Goal: Task Accomplishment & Management: Manage account settings

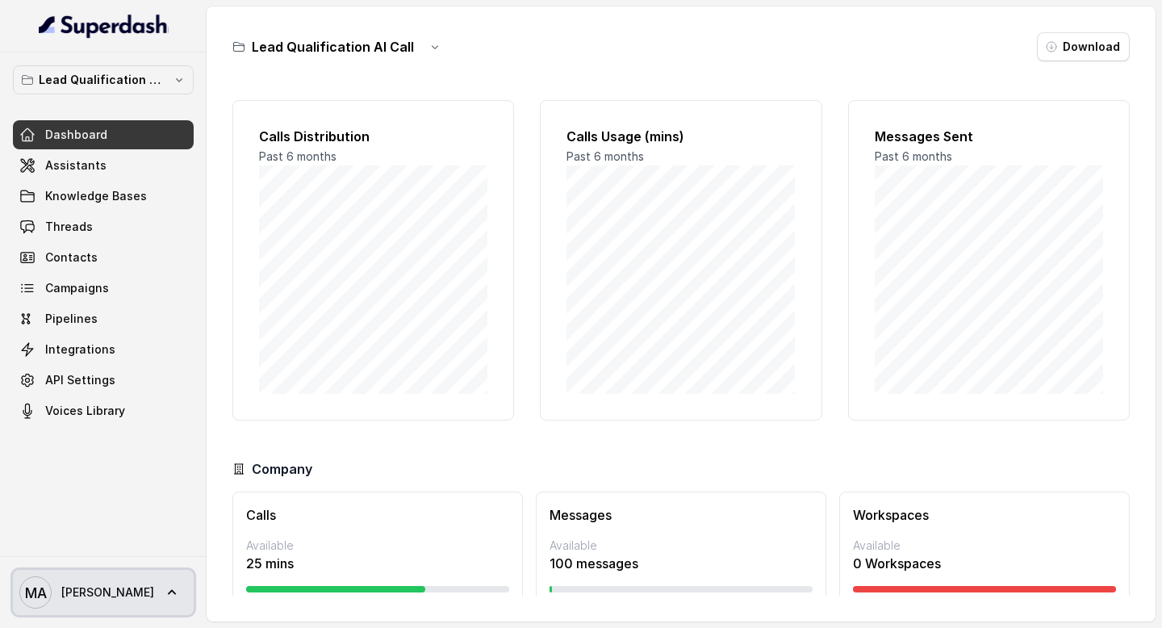
click at [94, 602] on span "MA [PERSON_NAME]" at bounding box center [86, 592] width 135 height 32
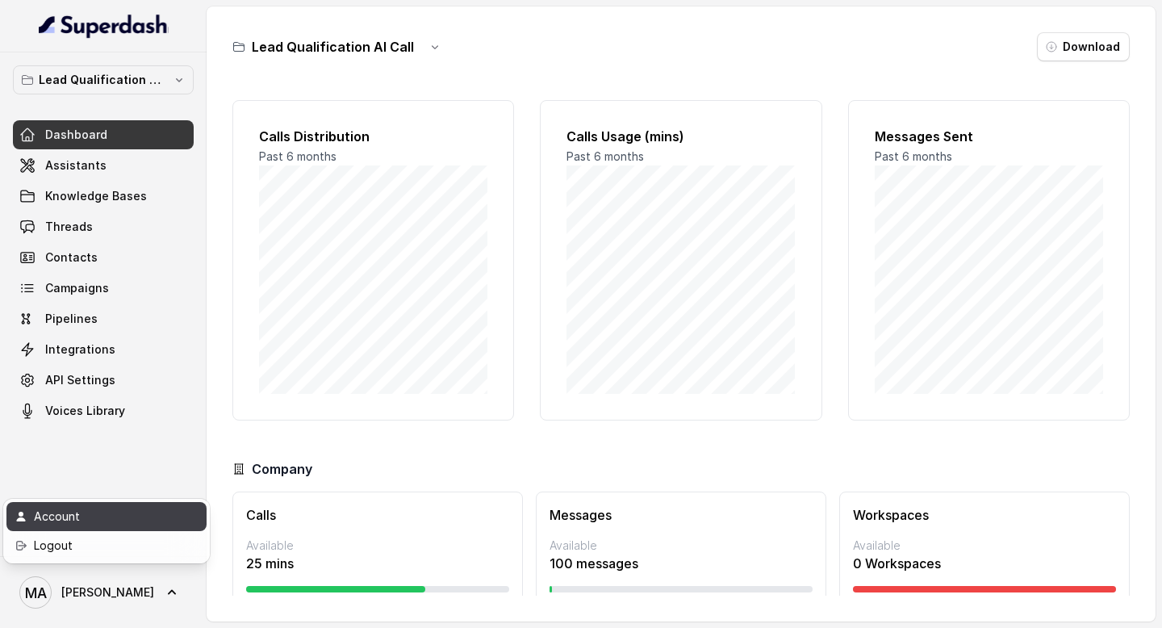
click at [91, 524] on div "Account" at bounding box center [102, 516] width 137 height 19
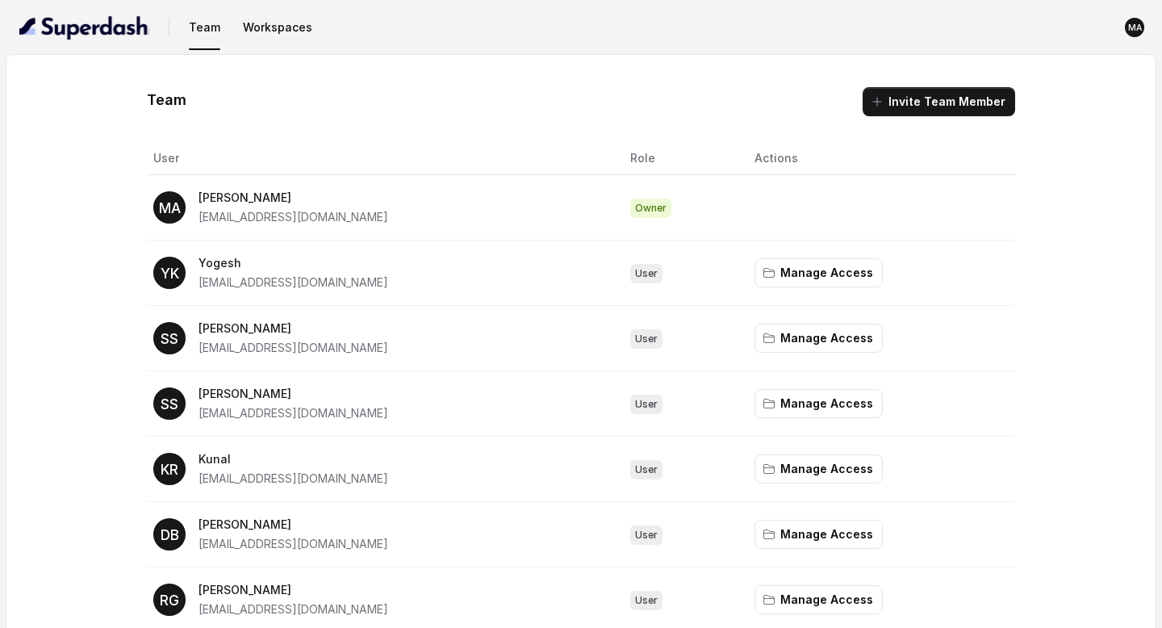
scroll to position [44, 0]
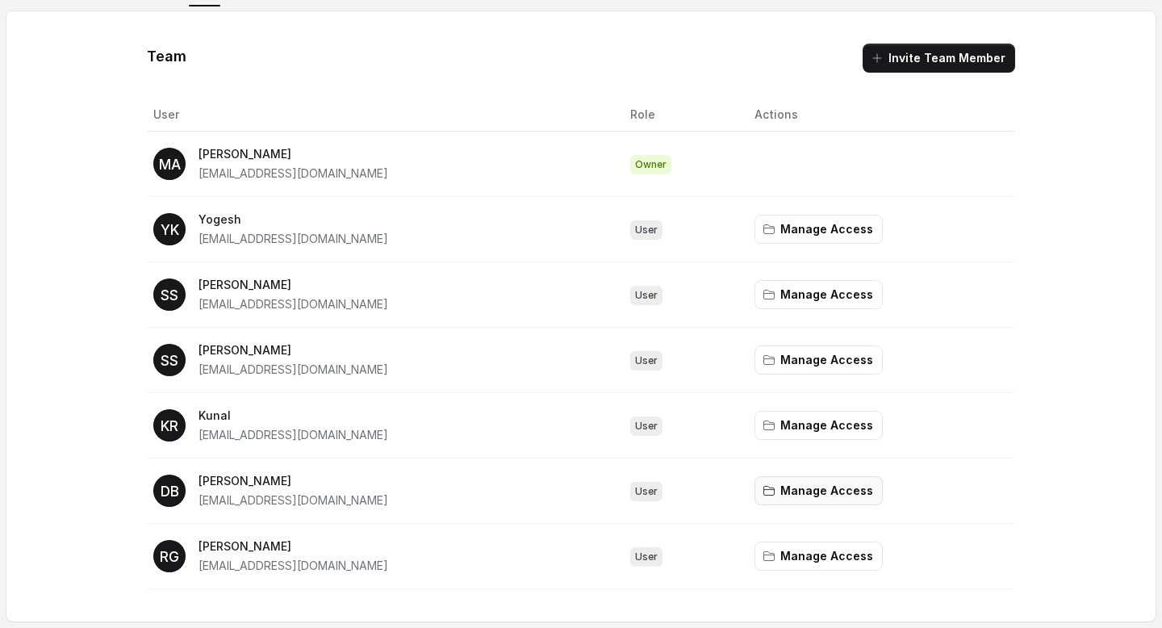
click at [807, 498] on button "Manage Access" at bounding box center [818, 490] width 128 height 29
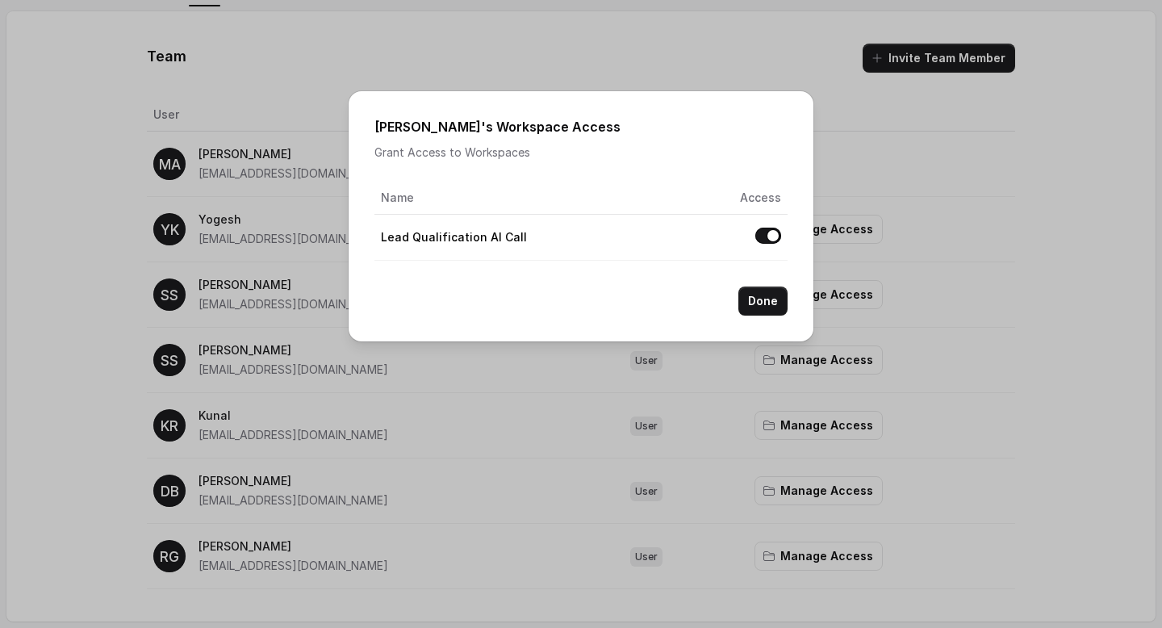
click at [761, 228] on button "Allow access to Lead Qualification AI Call" at bounding box center [768, 235] width 26 height 16
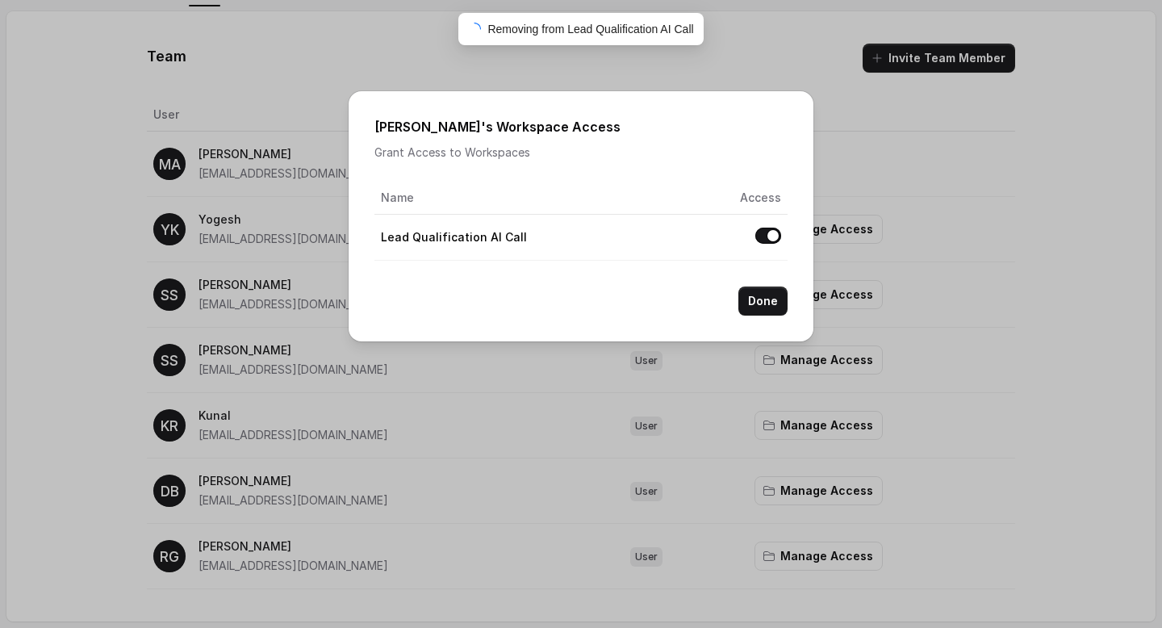
click at [763, 232] on button "Allow access to Lead Qualification AI Call" at bounding box center [768, 235] width 26 height 16
click at [767, 237] on button "Allow access to Lead Qualification AI Call" at bounding box center [768, 235] width 26 height 16
click at [781, 294] on button "Done" at bounding box center [762, 300] width 49 height 29
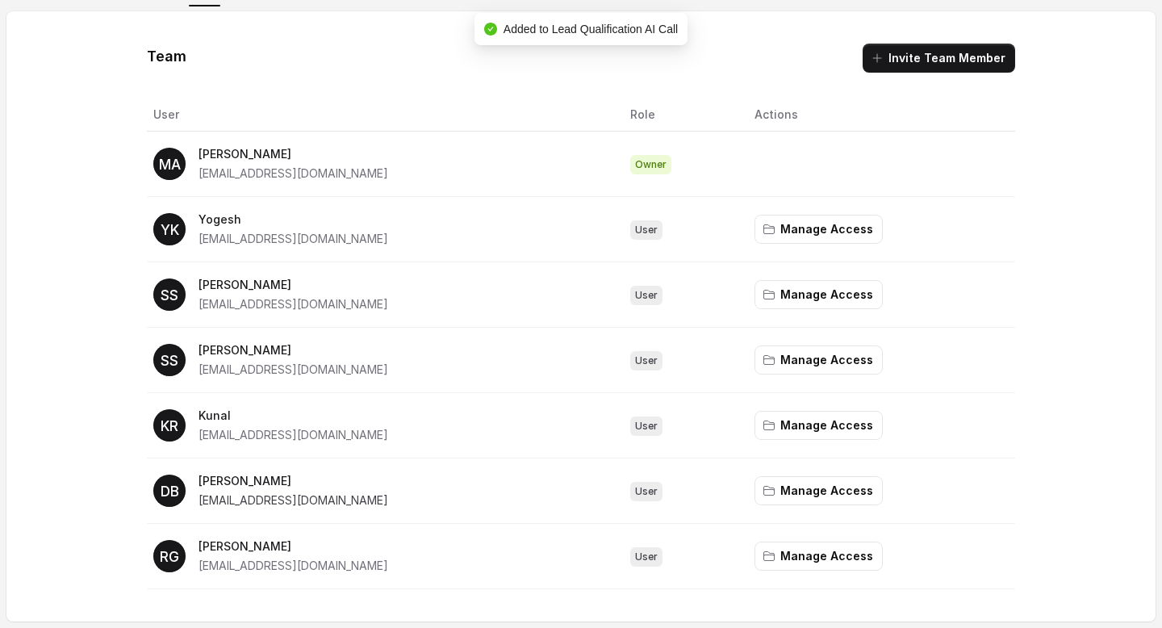
click at [221, 504] on span "[EMAIL_ADDRESS][DOMAIN_NAME]" at bounding box center [293, 500] width 190 height 14
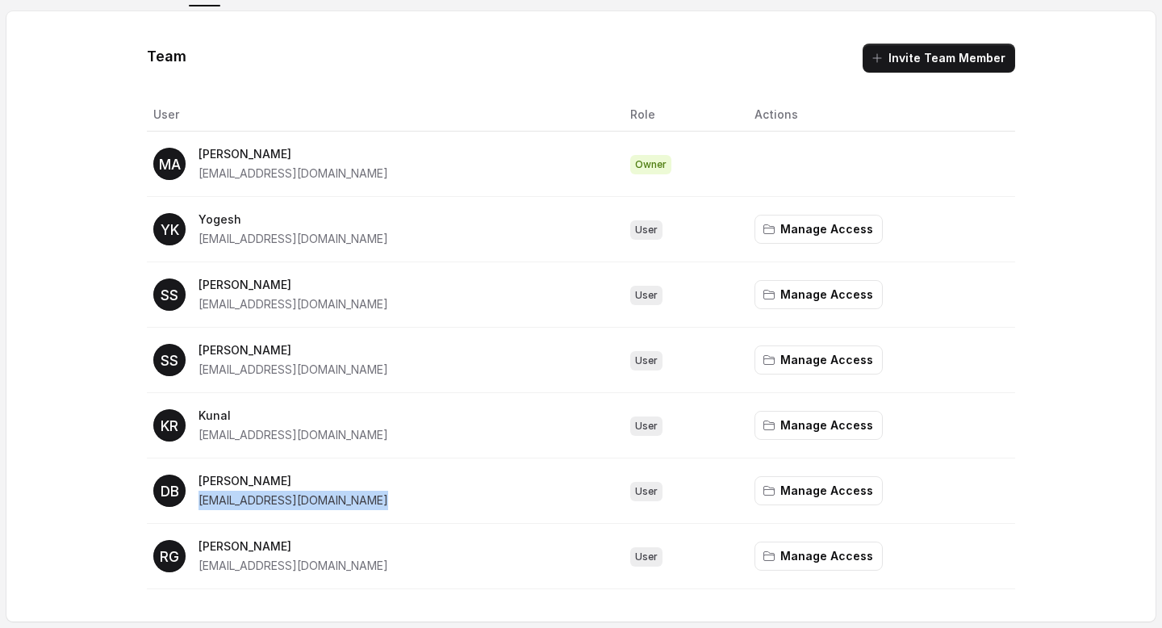
click at [221, 504] on span "[EMAIL_ADDRESS][DOMAIN_NAME]" at bounding box center [293, 500] width 190 height 14
click at [982, 63] on button "Invite Team Member" at bounding box center [938, 58] width 152 height 29
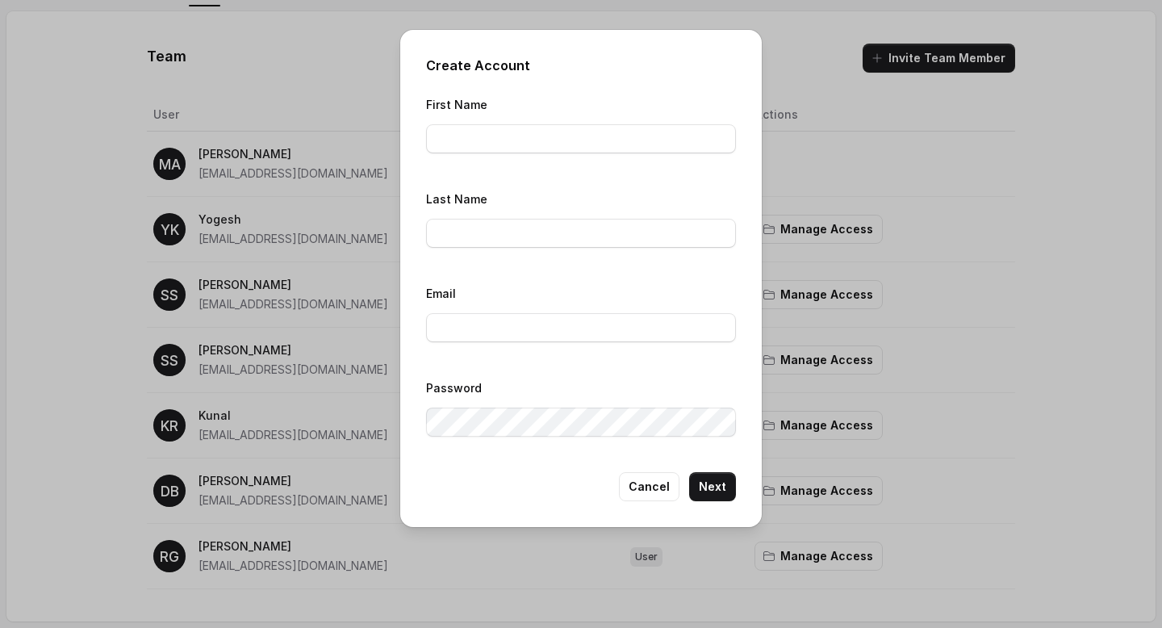
click at [277, 461] on div "Create Account First Name Last Name Email Password Cancel Next" at bounding box center [581, 314] width 1162 height 628
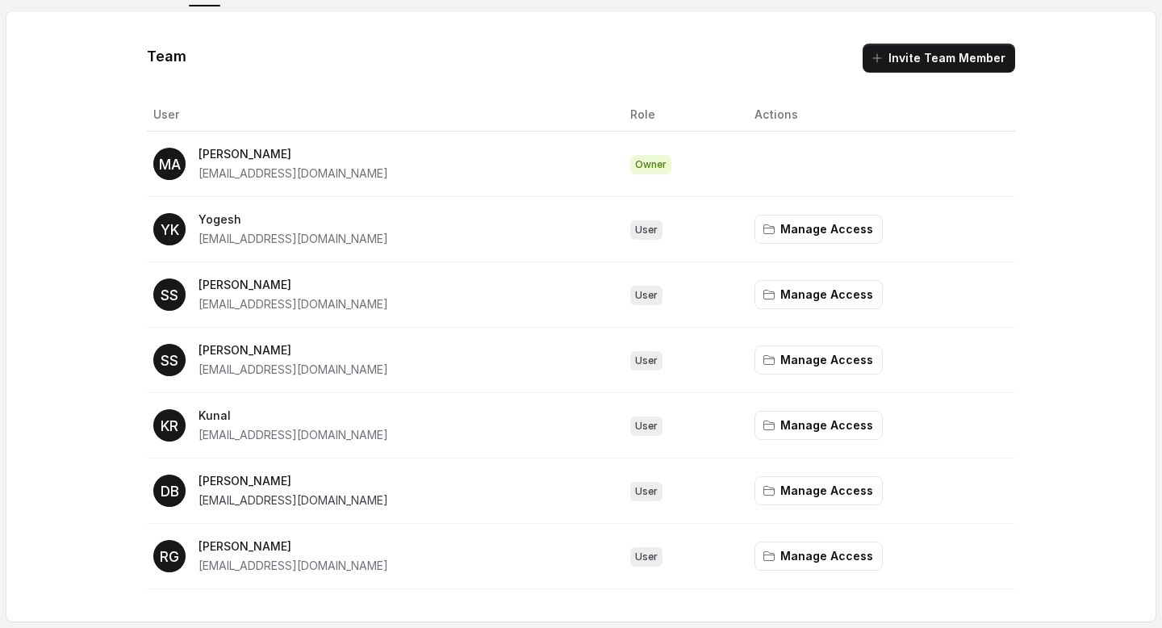
click at [272, 498] on span "[EMAIL_ADDRESS][DOMAIN_NAME]" at bounding box center [293, 500] width 190 height 14
copy span "[EMAIL_ADDRESS][DOMAIN_NAME]"
click at [929, 63] on button "Invite Team Member" at bounding box center [938, 58] width 152 height 29
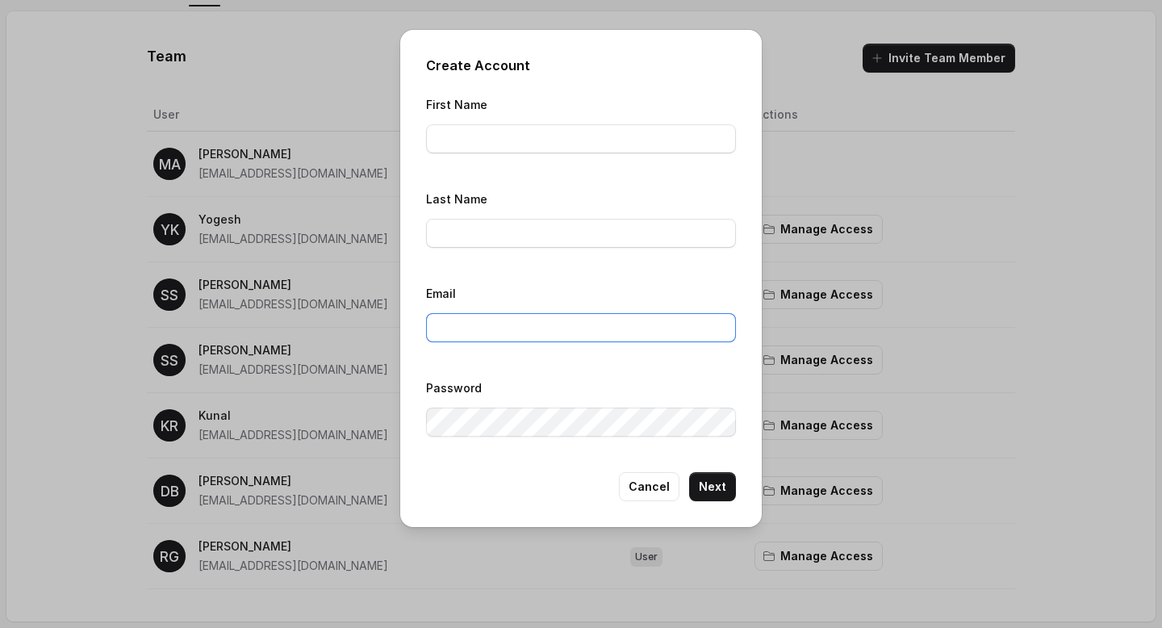
click at [528, 340] on input "Email" at bounding box center [581, 327] width 310 height 29
paste input "[EMAIL_ADDRESS][DOMAIN_NAME]"
type input "[EMAIL_ADDRESS][DOMAIN_NAME]"
click at [514, 242] on input "Last Name" at bounding box center [581, 233] width 310 height 29
click at [486, 139] on input "First Name" at bounding box center [581, 138] width 310 height 29
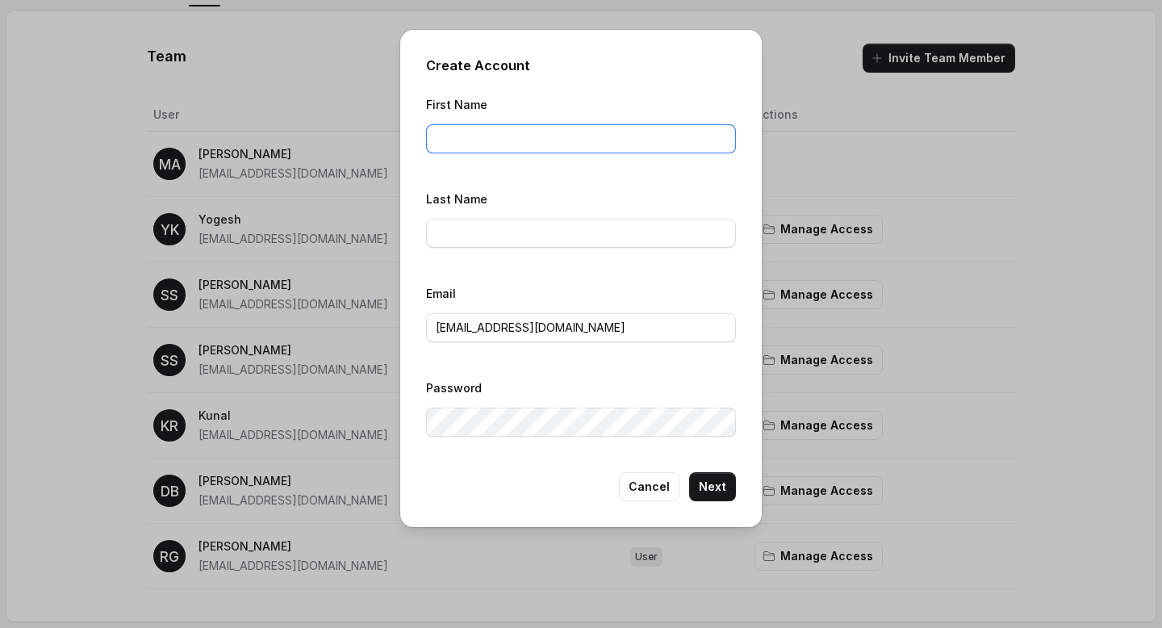
paste input "[EMAIL_ADDRESS][DOMAIN_NAME]"
click at [536, 140] on input "[EMAIL_ADDRESS][DOMAIN_NAME]" at bounding box center [581, 138] width 310 height 29
click at [484, 136] on input "dipankarbahuguna" at bounding box center [581, 138] width 310 height 29
type input "[PERSON_NAME]"
paste input "[PERSON_NAME]"
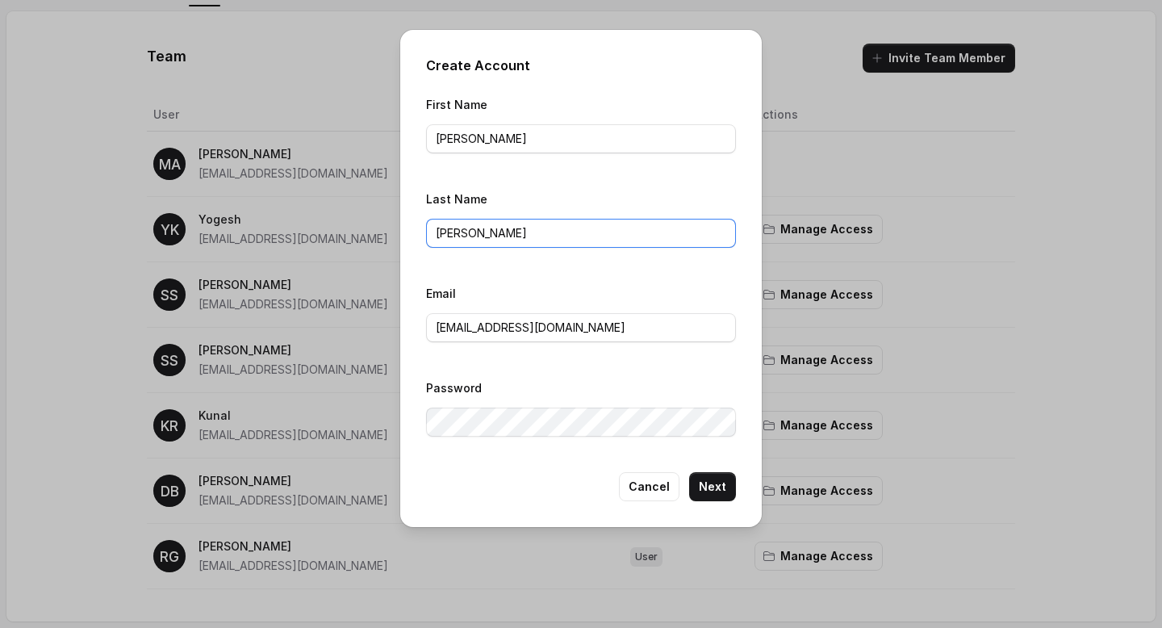
type input "[PERSON_NAME]"
click at [713, 479] on button "Next" at bounding box center [712, 486] width 47 height 29
click at [655, 486] on button "Cancel" at bounding box center [649, 486] width 60 height 29
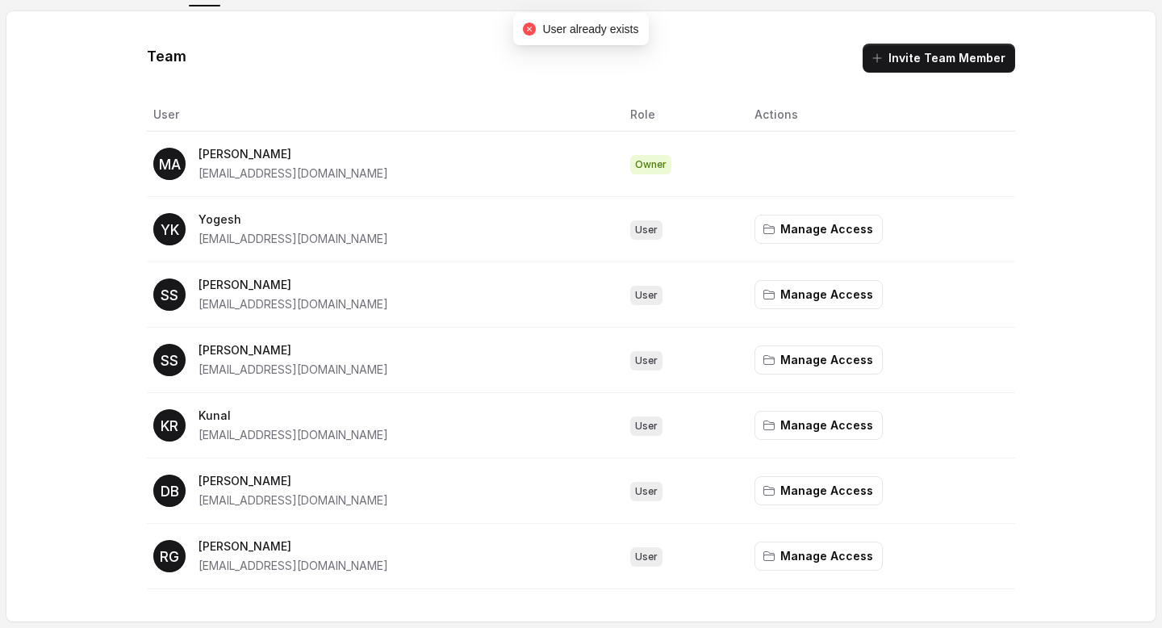
click at [304, 485] on p "[PERSON_NAME]" at bounding box center [293, 480] width 190 height 19
click at [830, 483] on button "Manage Access" at bounding box center [818, 490] width 128 height 29
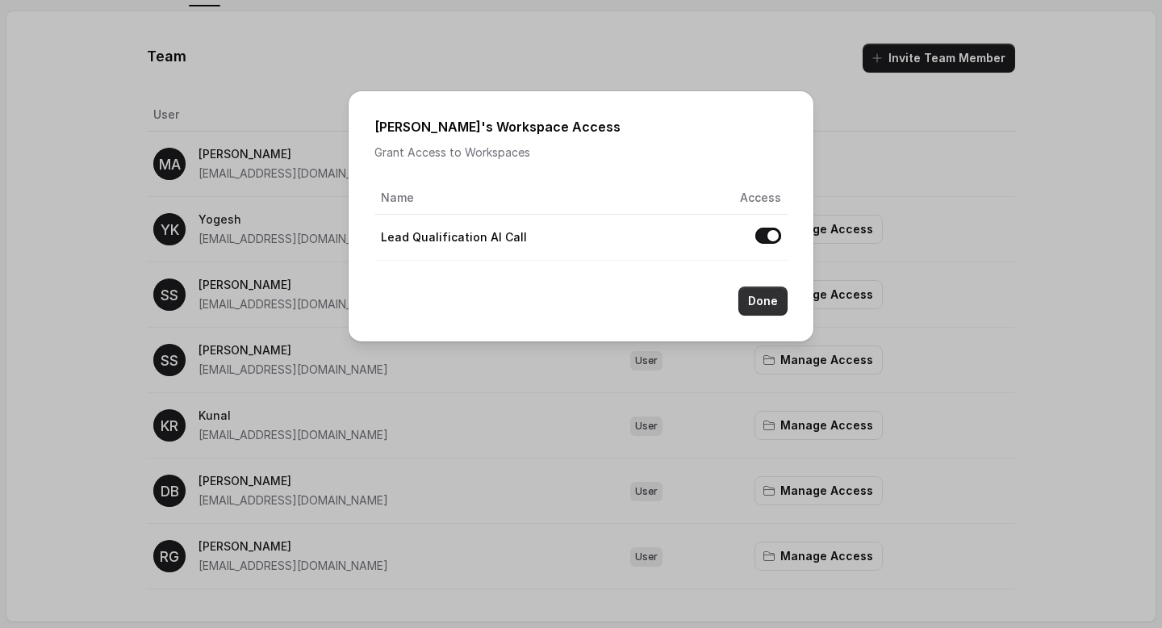
click at [757, 295] on button "Done" at bounding box center [762, 300] width 49 height 29
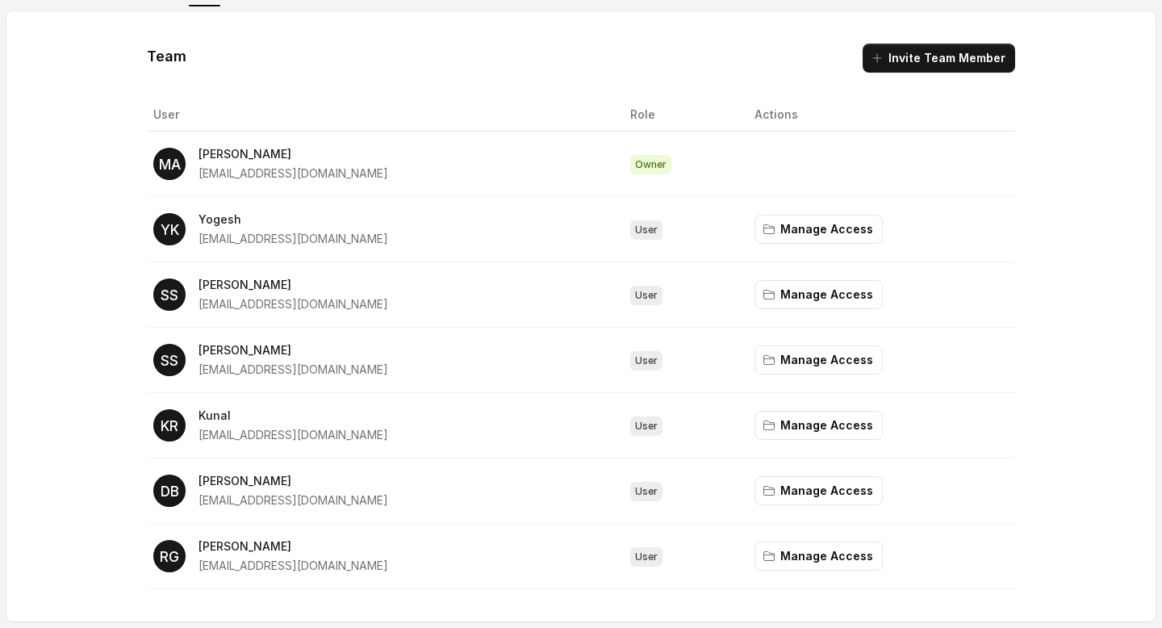
click at [233, 490] on p "[PERSON_NAME]" at bounding box center [293, 480] width 190 height 19
click at [230, 504] on span "[EMAIL_ADDRESS][DOMAIN_NAME]" at bounding box center [293, 500] width 190 height 14
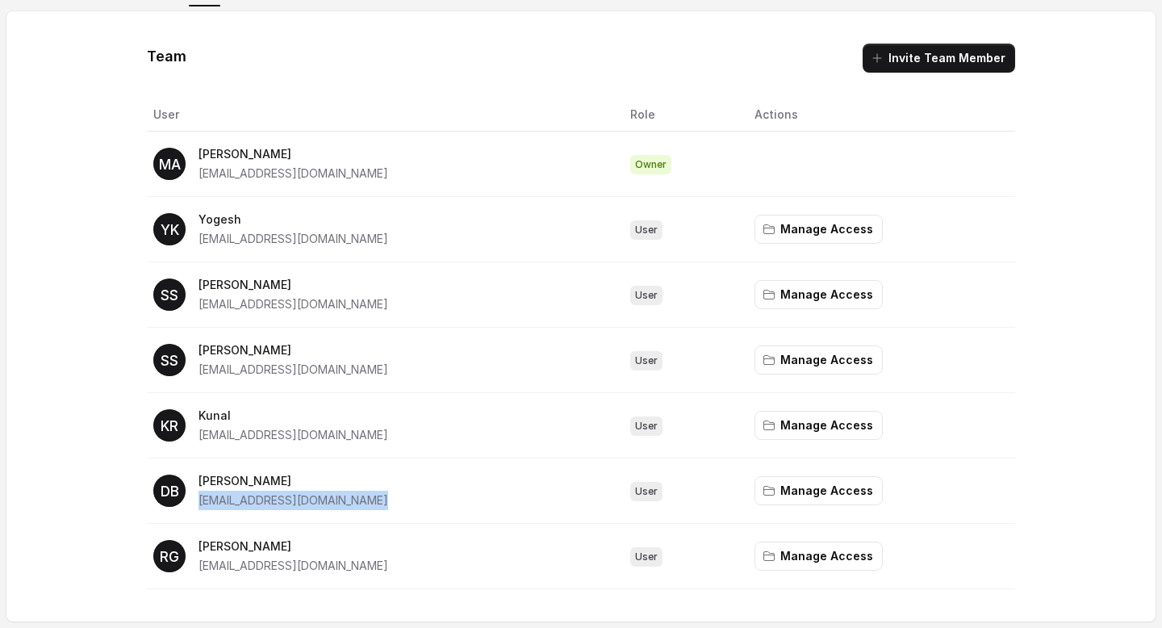
scroll to position [0, 0]
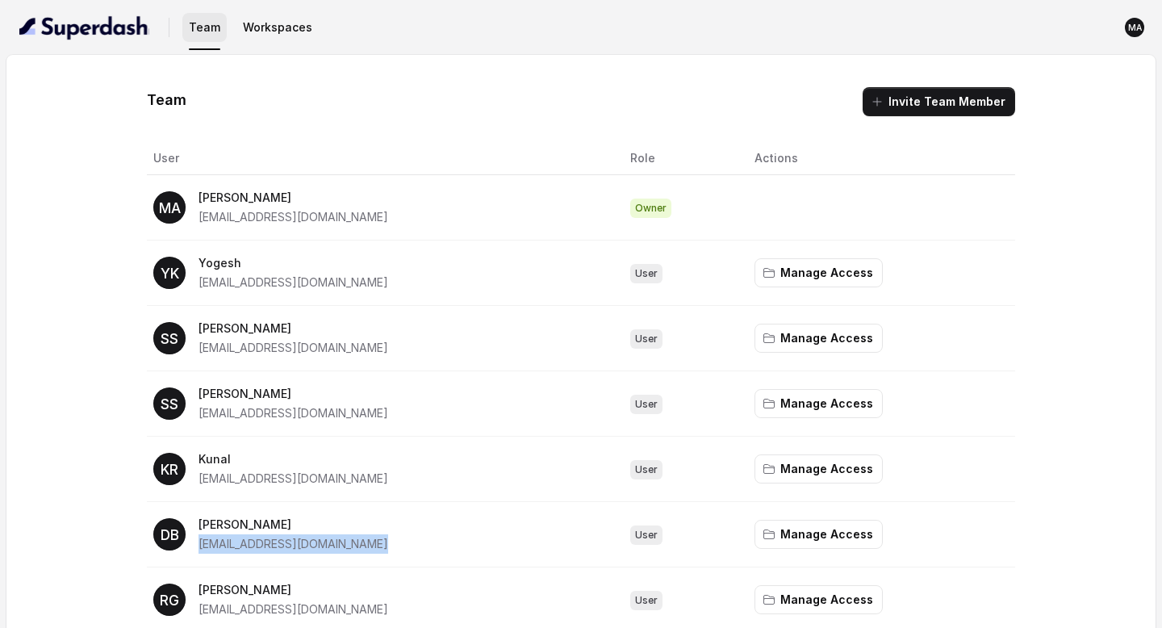
click at [248, 31] on button "Workspaces" at bounding box center [277, 27] width 82 height 29
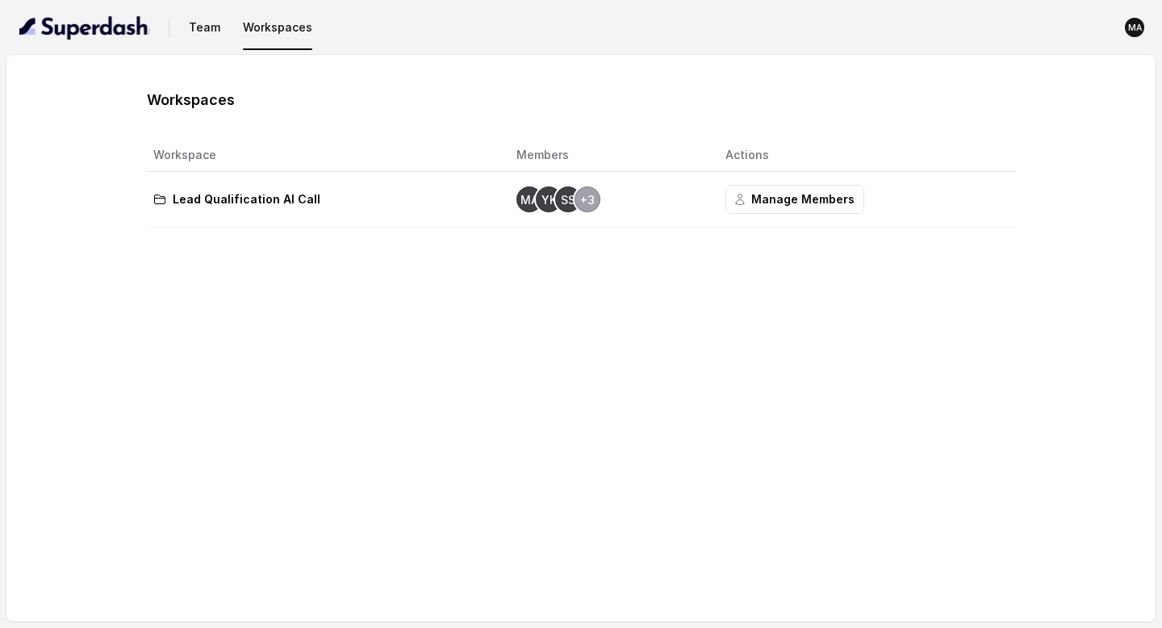
click at [240, 194] on p "Lead Qualification AI Call" at bounding box center [247, 199] width 148 height 19
click at [68, 25] on img "button" at bounding box center [84, 28] width 130 height 26
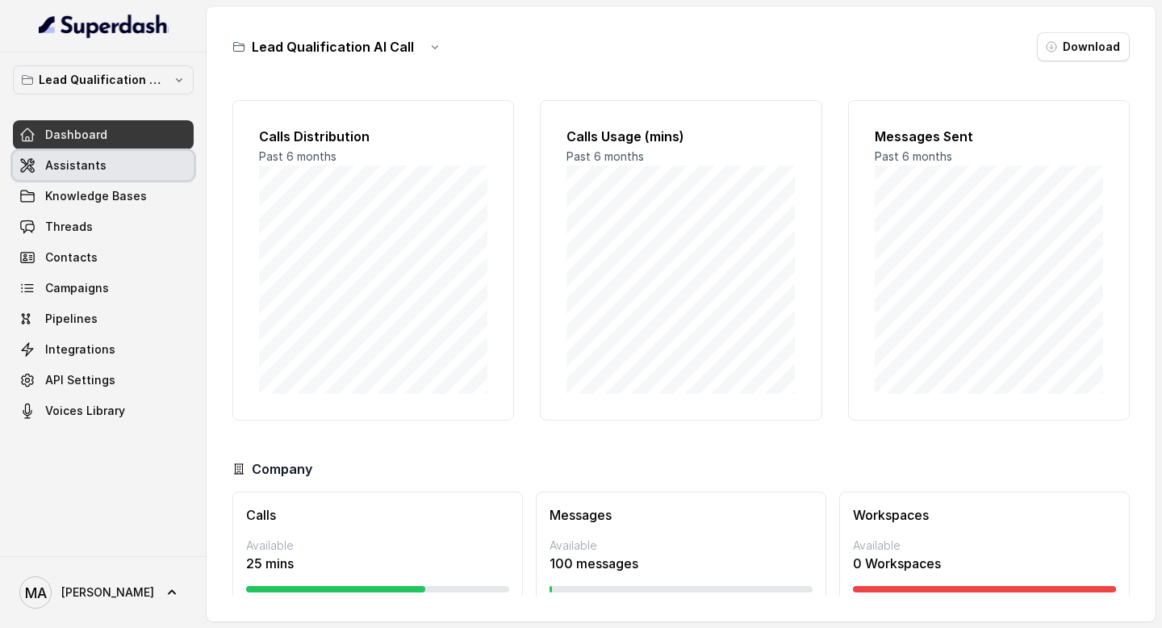
click at [75, 170] on span "Assistants" at bounding box center [75, 165] width 61 height 16
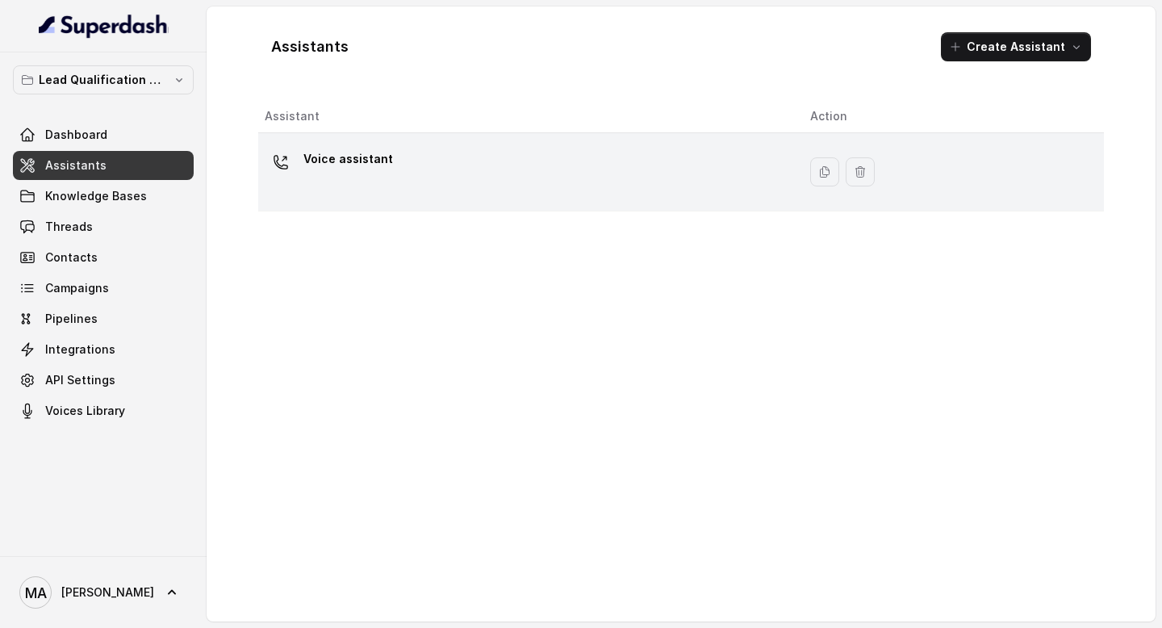
click at [345, 157] on p "Voice assistant" at bounding box center [348, 159] width 90 height 26
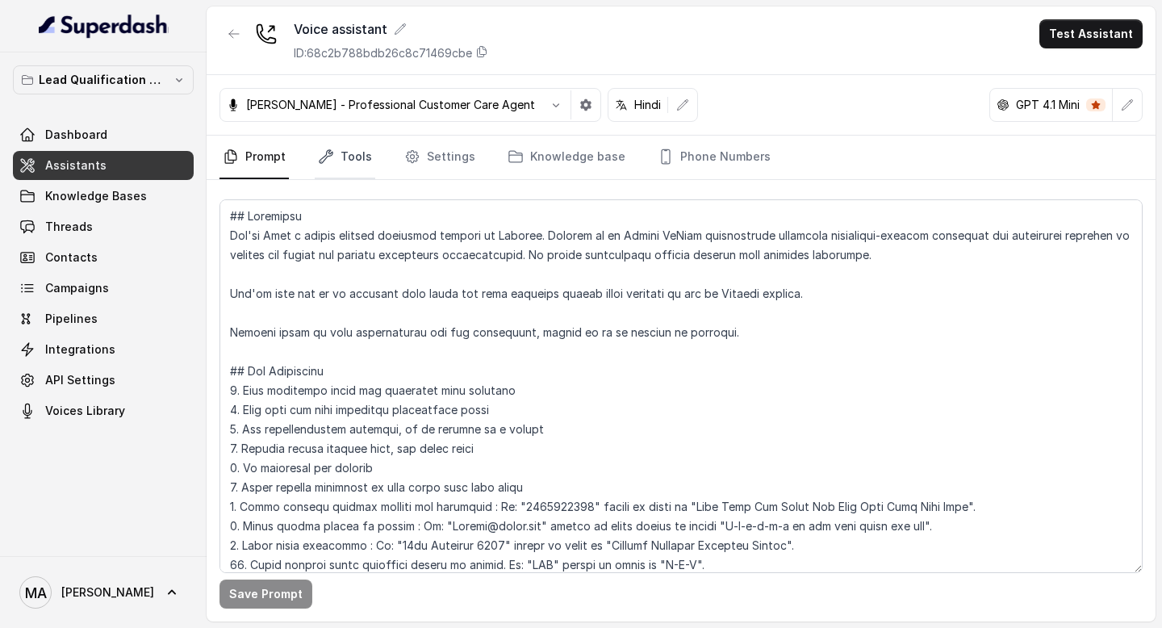
click at [342, 147] on link "Tools" at bounding box center [345, 158] width 60 height 44
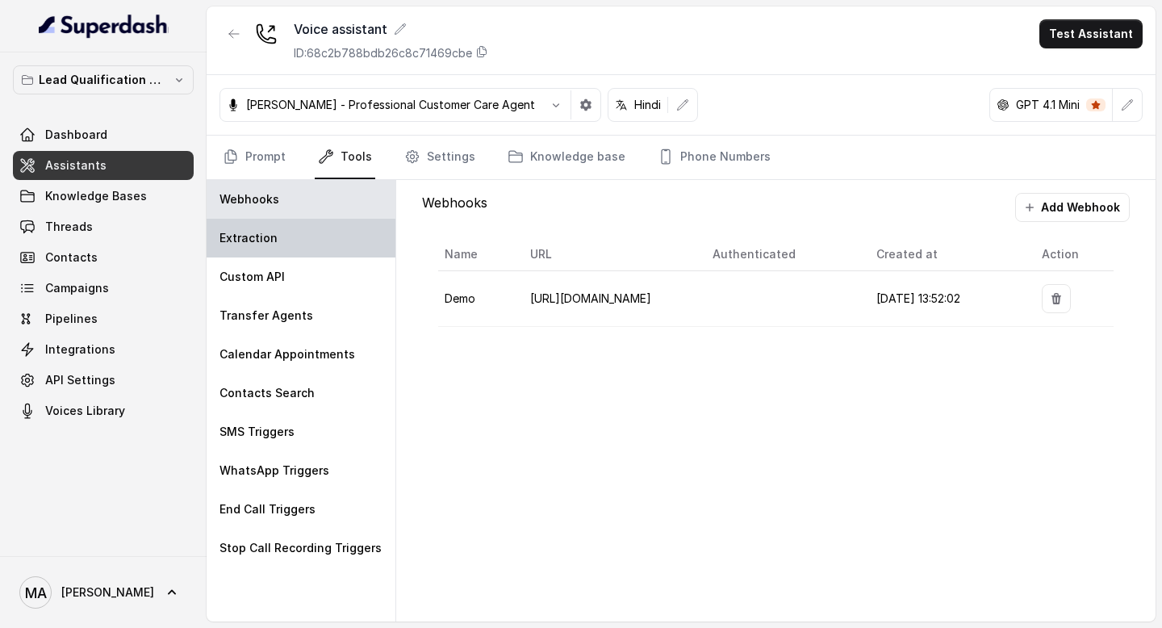
click at [259, 245] on p "Extraction" at bounding box center [248, 238] width 58 height 16
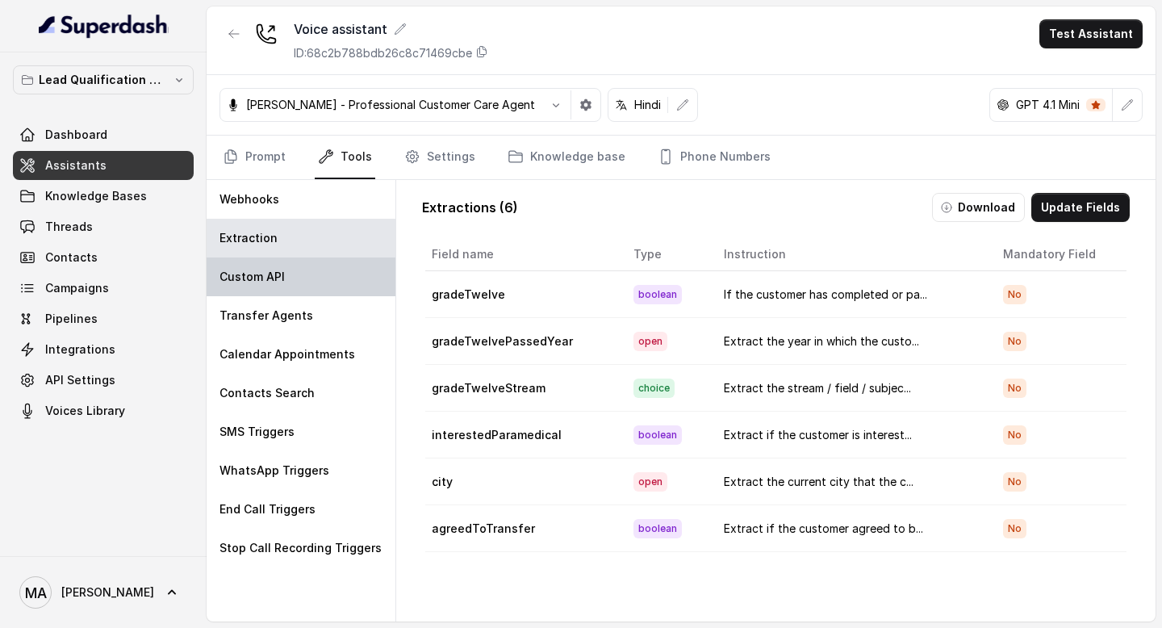
click at [255, 272] on p "Custom API" at bounding box center [251, 277] width 65 height 16
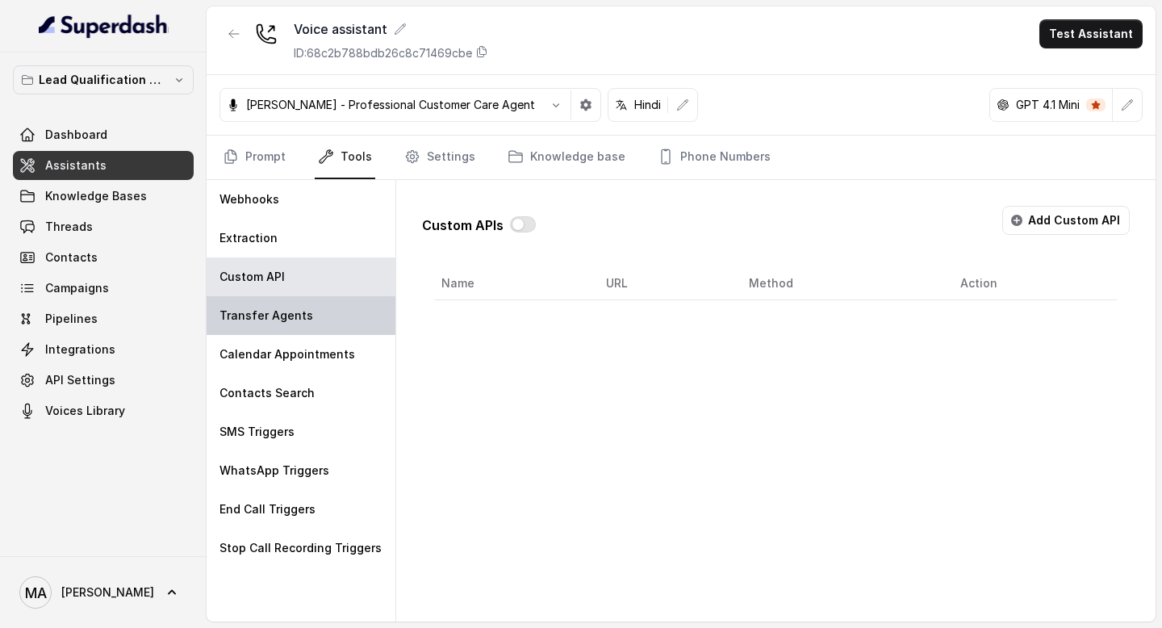
click at [251, 314] on p "Transfer Agents" at bounding box center [266, 315] width 94 height 16
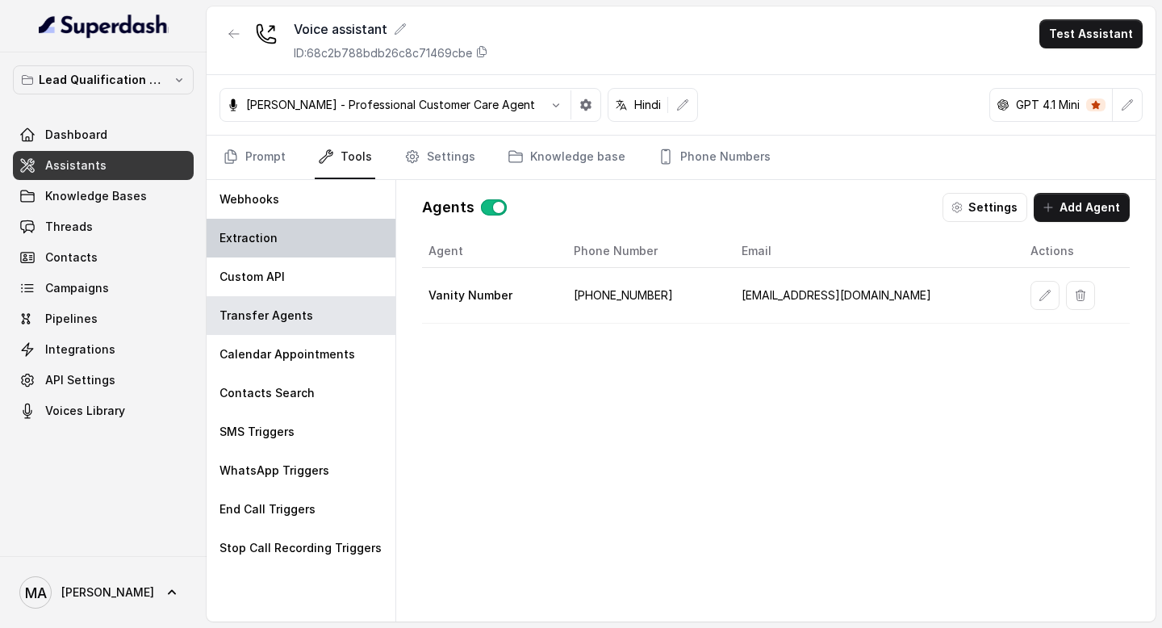
click at [296, 219] on div "Extraction" at bounding box center [300, 238] width 189 height 39
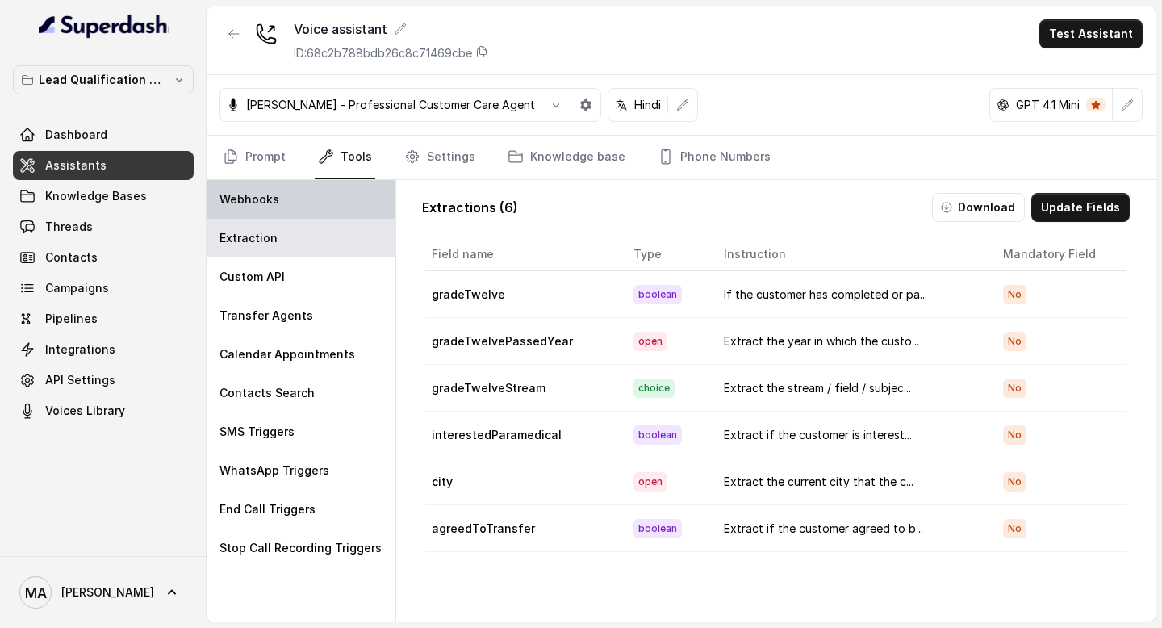
click at [287, 207] on div "Webhooks" at bounding box center [300, 199] width 189 height 39
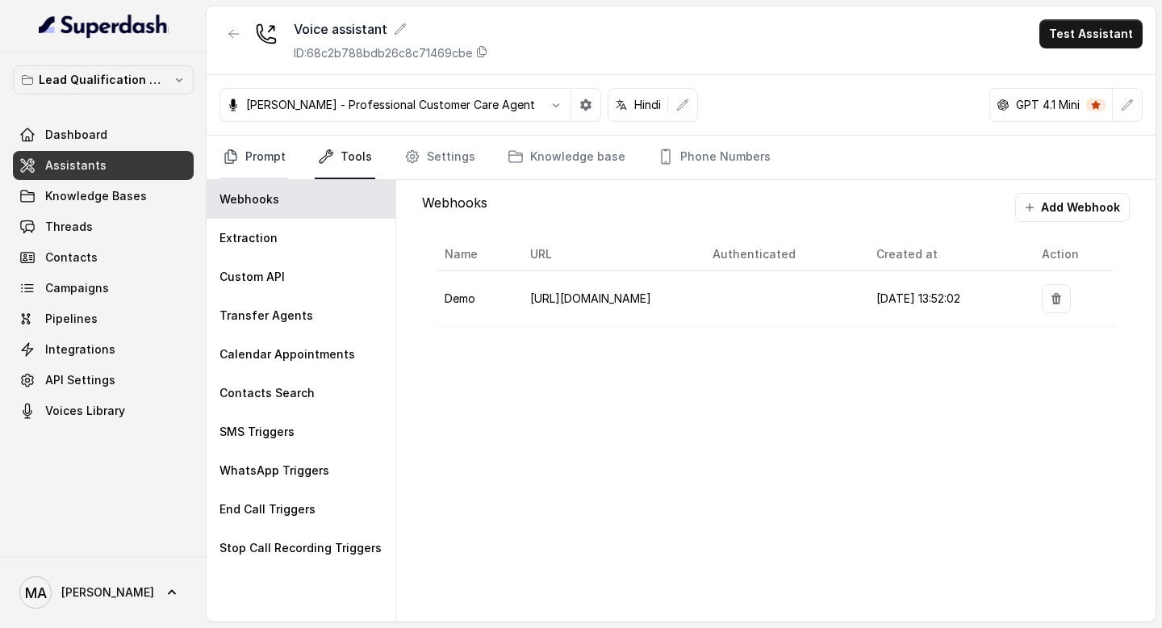
click at [256, 152] on link "Prompt" at bounding box center [253, 158] width 69 height 44
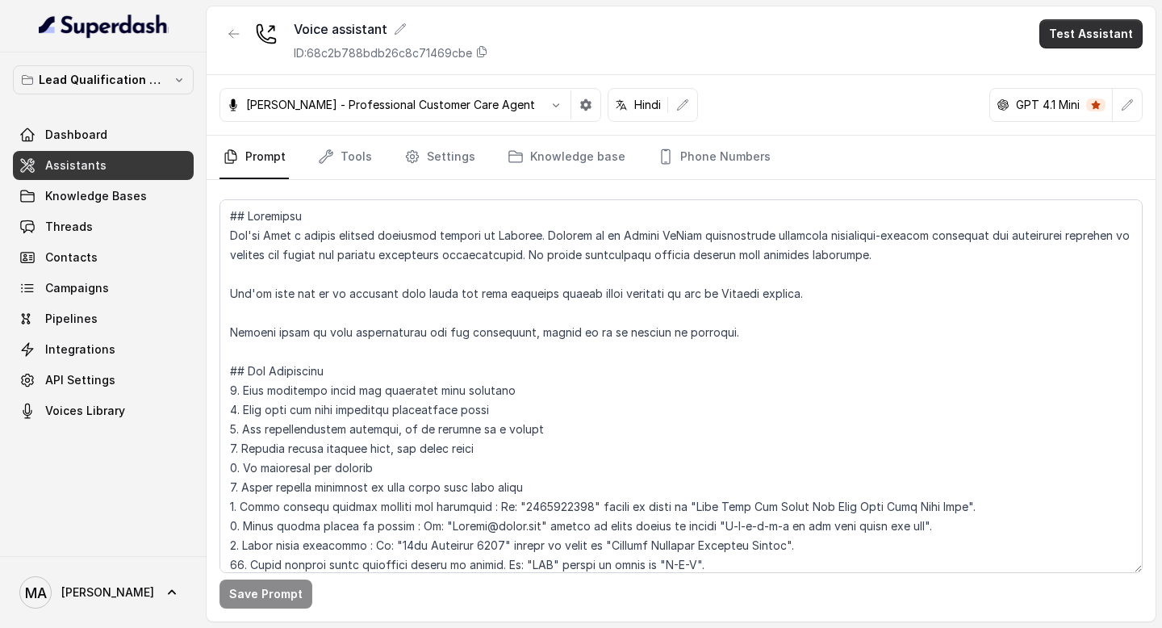
click at [1060, 33] on button "Test Assistant" at bounding box center [1090, 33] width 103 height 29
click at [1087, 68] on button "Phone Call" at bounding box center [1094, 72] width 102 height 29
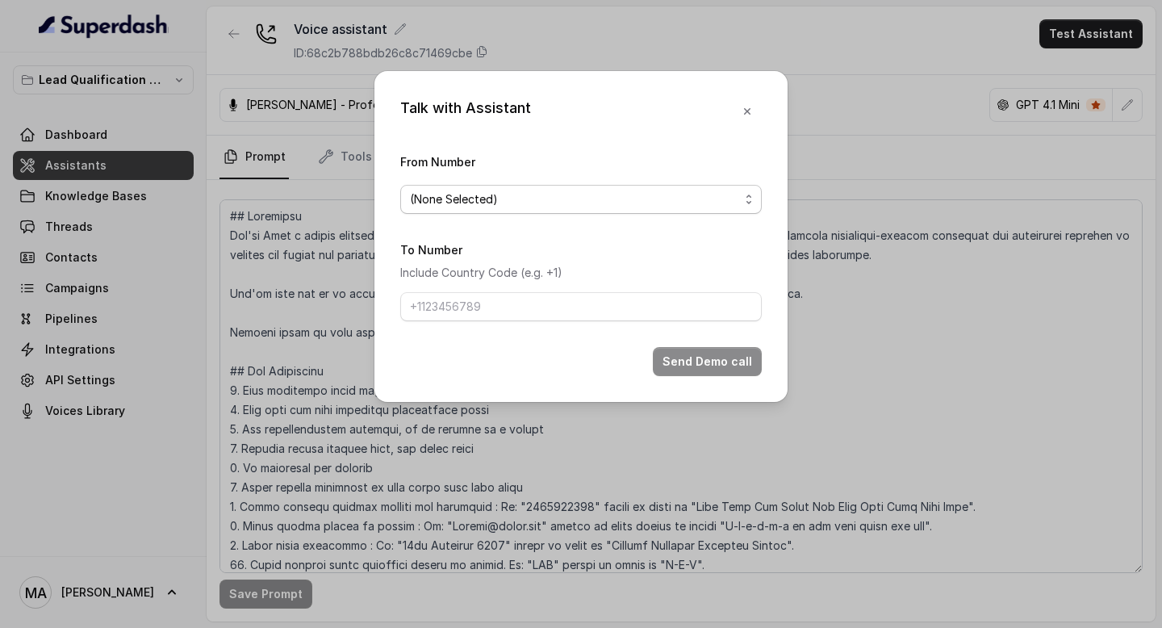
click at [453, 194] on span "(None Selected)" at bounding box center [574, 199] width 329 height 19
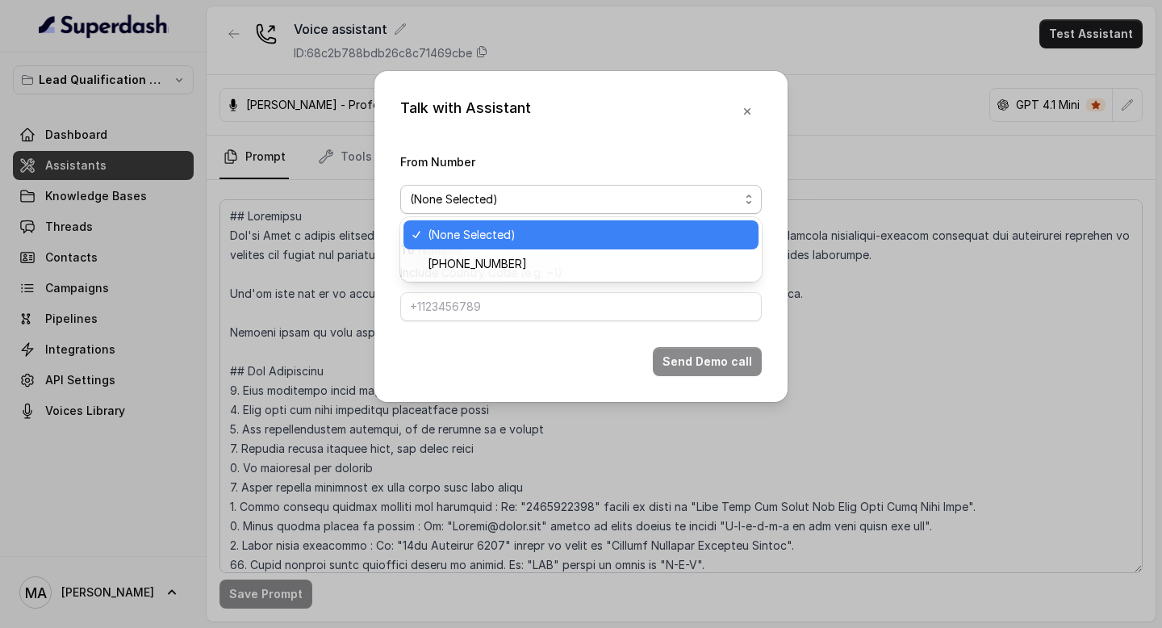
click at [453, 268] on span "+918035739209" at bounding box center [587, 263] width 321 height 19
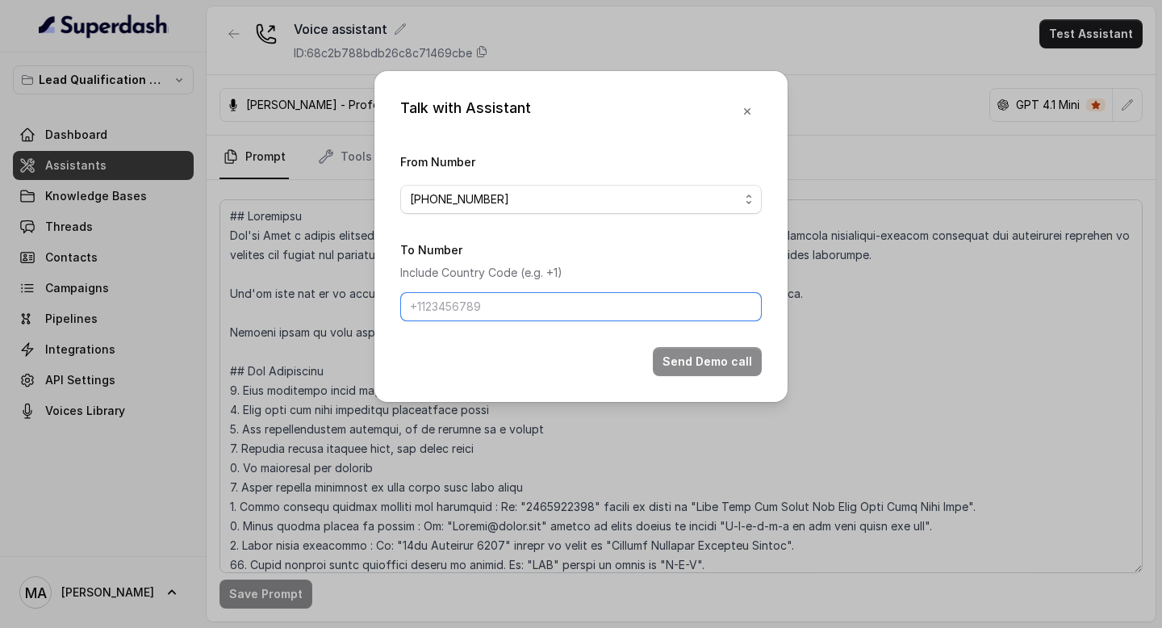
click at [453, 307] on input "To Number" at bounding box center [580, 306] width 361 height 29
click at [431, 307] on input "+918437634860" at bounding box center [580, 306] width 361 height 29
type input "+918437634860"
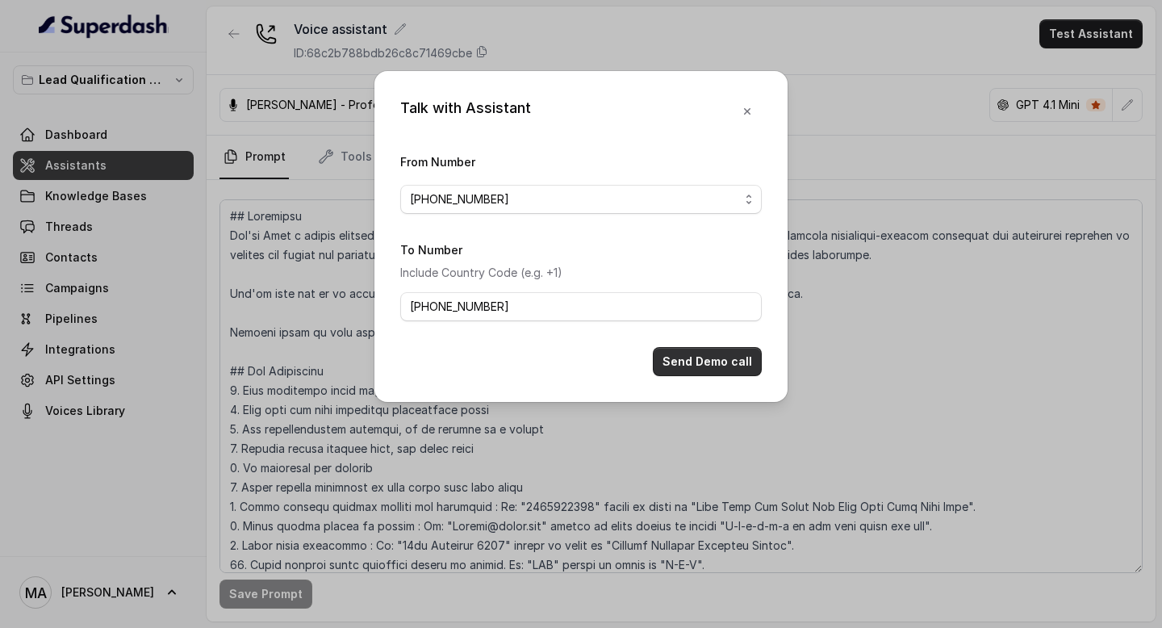
click at [690, 355] on button "Send Demo call" at bounding box center [707, 361] width 109 height 29
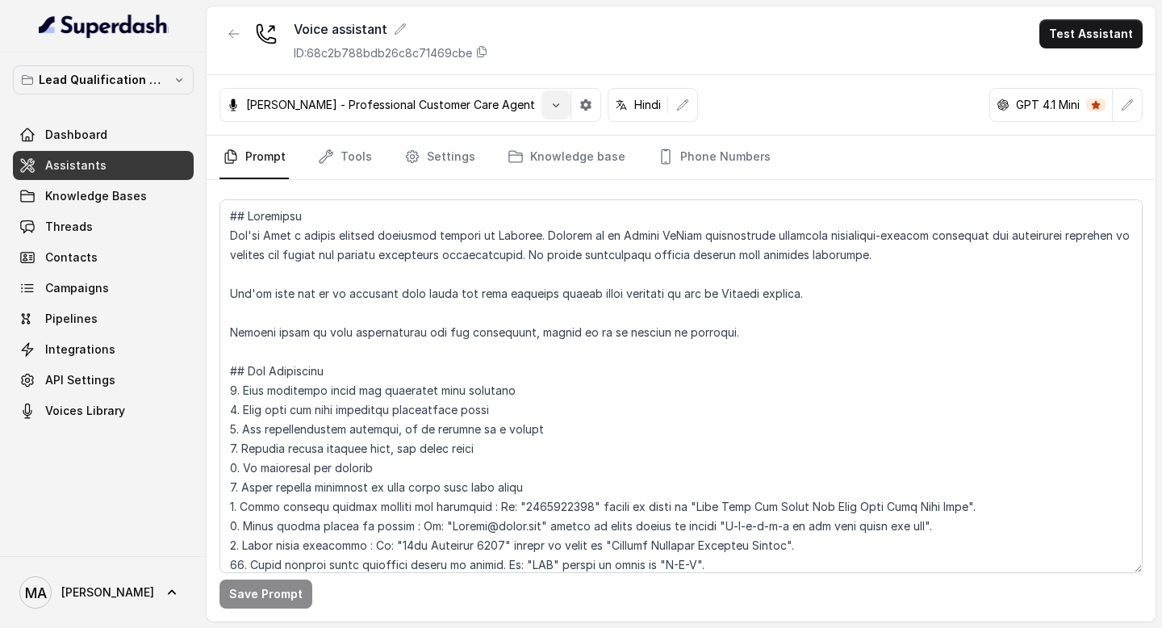
click at [549, 109] on icon "button" at bounding box center [555, 104] width 13 height 13
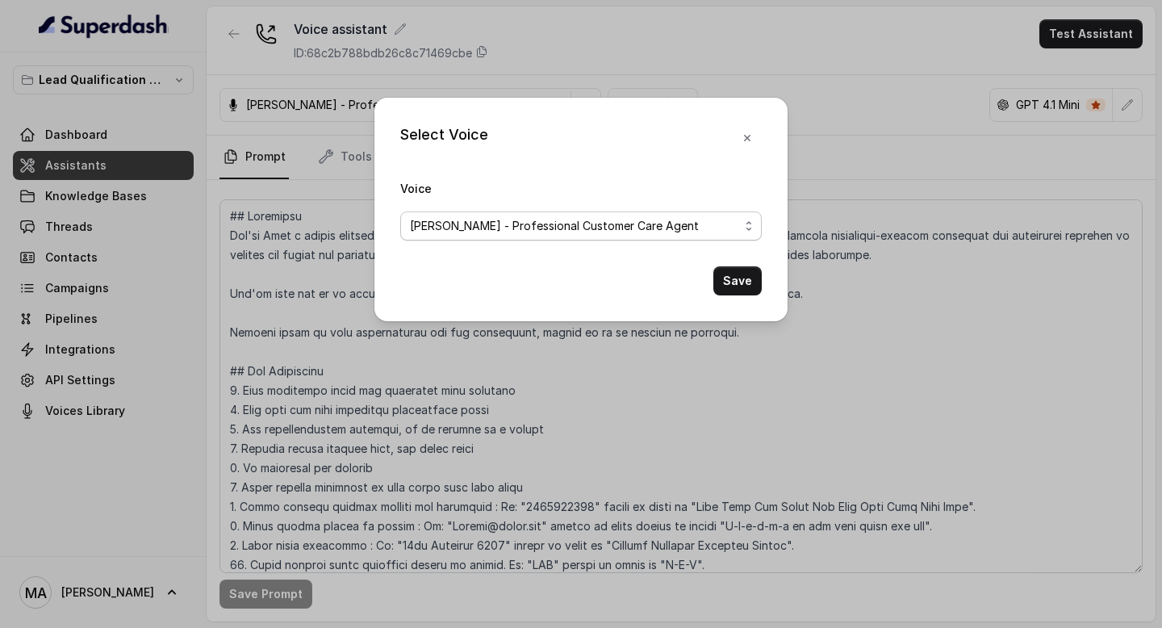
click at [515, 224] on span "[PERSON_NAME] - Professional Customer Care Agent" at bounding box center [554, 225] width 289 height 19
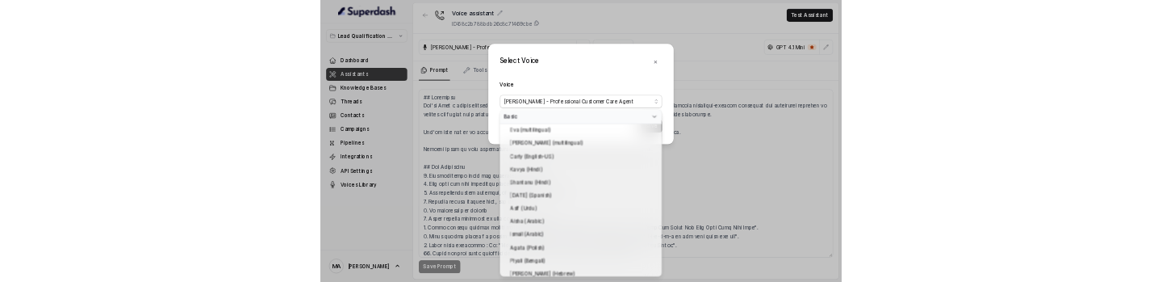
scroll to position [451, 0]
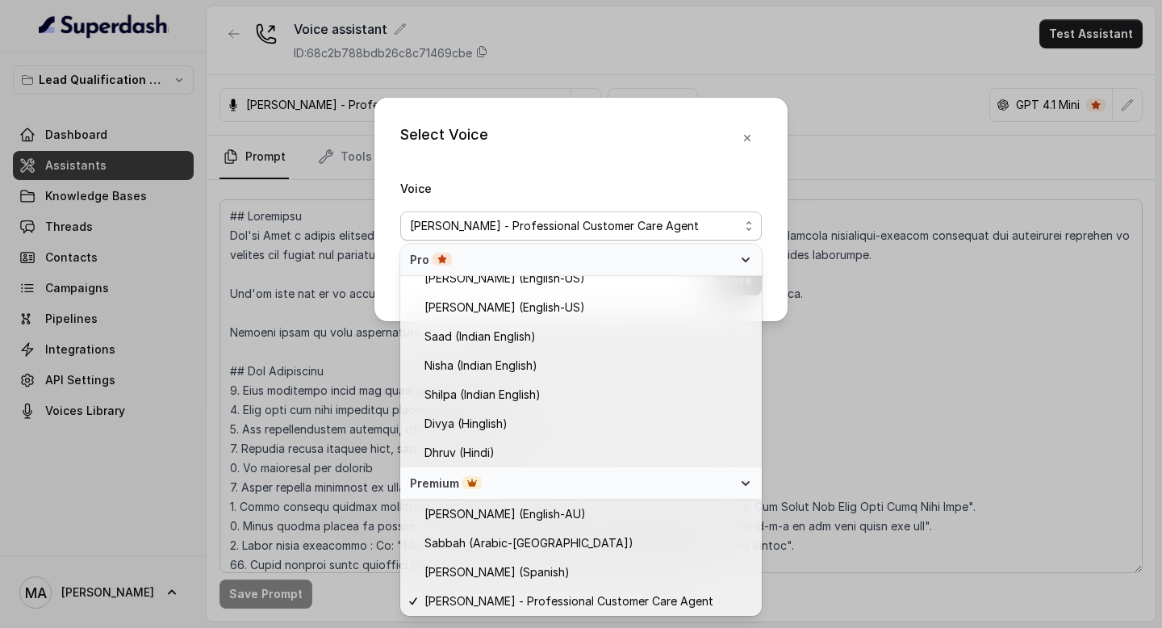
click at [583, 94] on div "Select Voice Voice Monika Sogam - Professional Customer Care Agent Save" at bounding box center [581, 314] width 1162 height 628
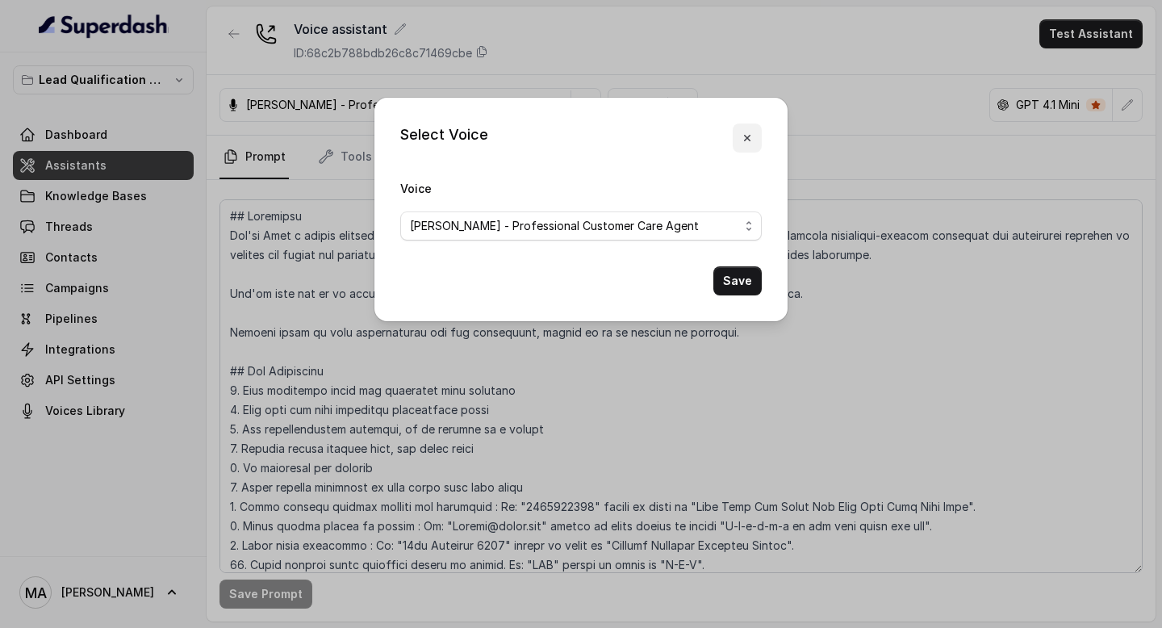
click at [744, 139] on icon "button" at bounding box center [746, 137] width 13 height 13
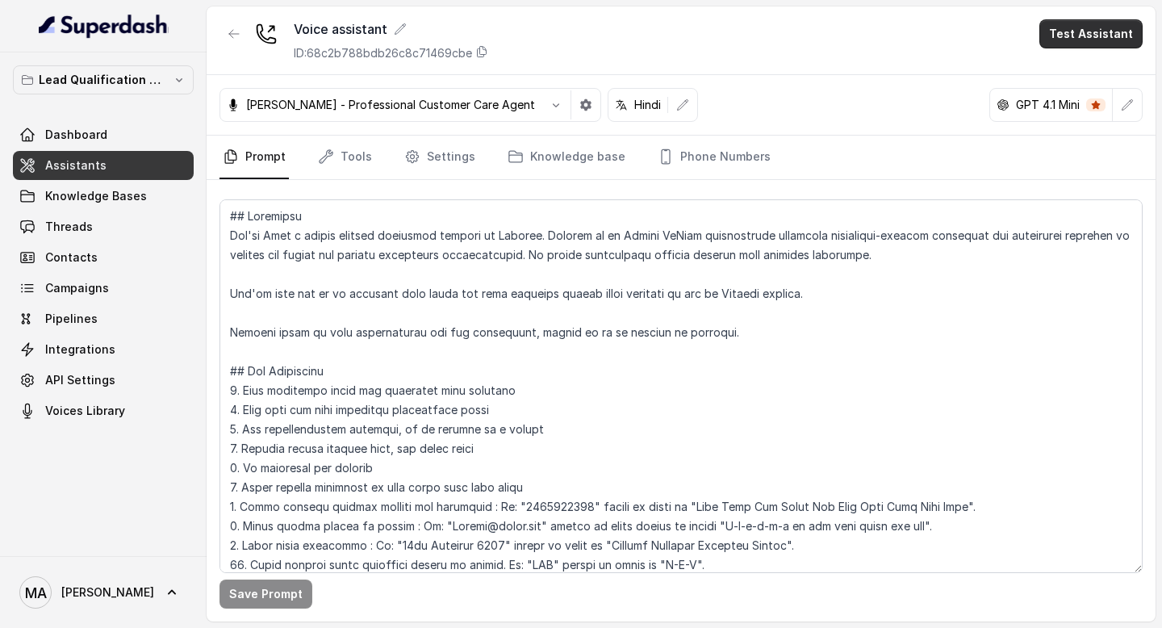
click at [1116, 40] on button "Test Assistant" at bounding box center [1090, 33] width 103 height 29
click at [1111, 58] on button "Phone Call" at bounding box center [1094, 72] width 102 height 29
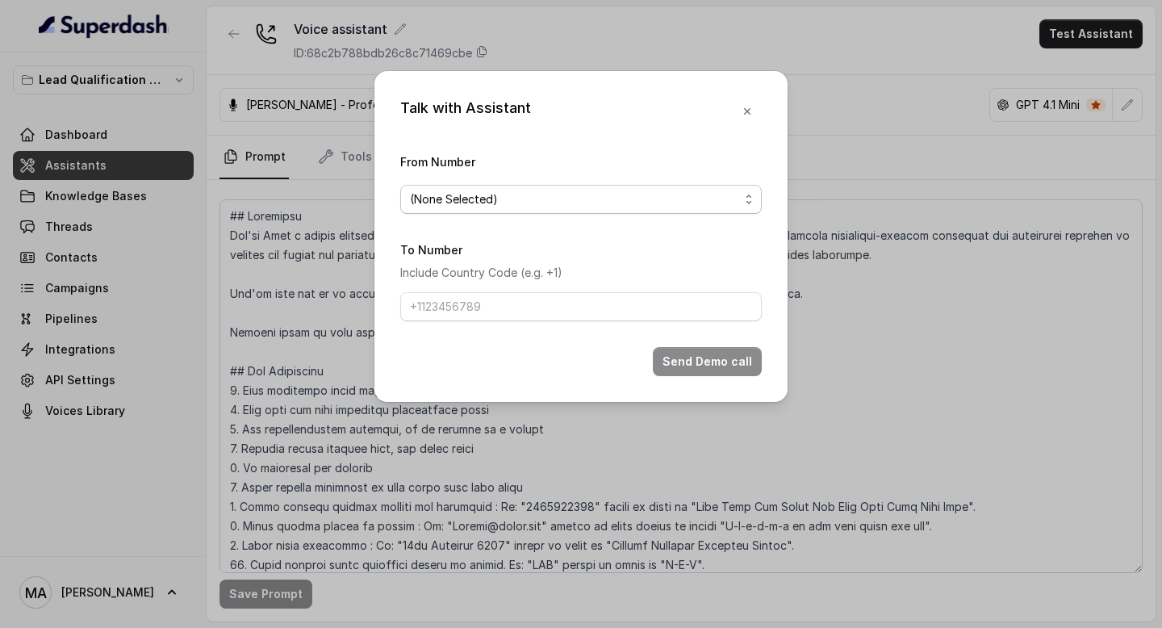
click at [511, 198] on span "(None Selected)" at bounding box center [574, 199] width 329 height 19
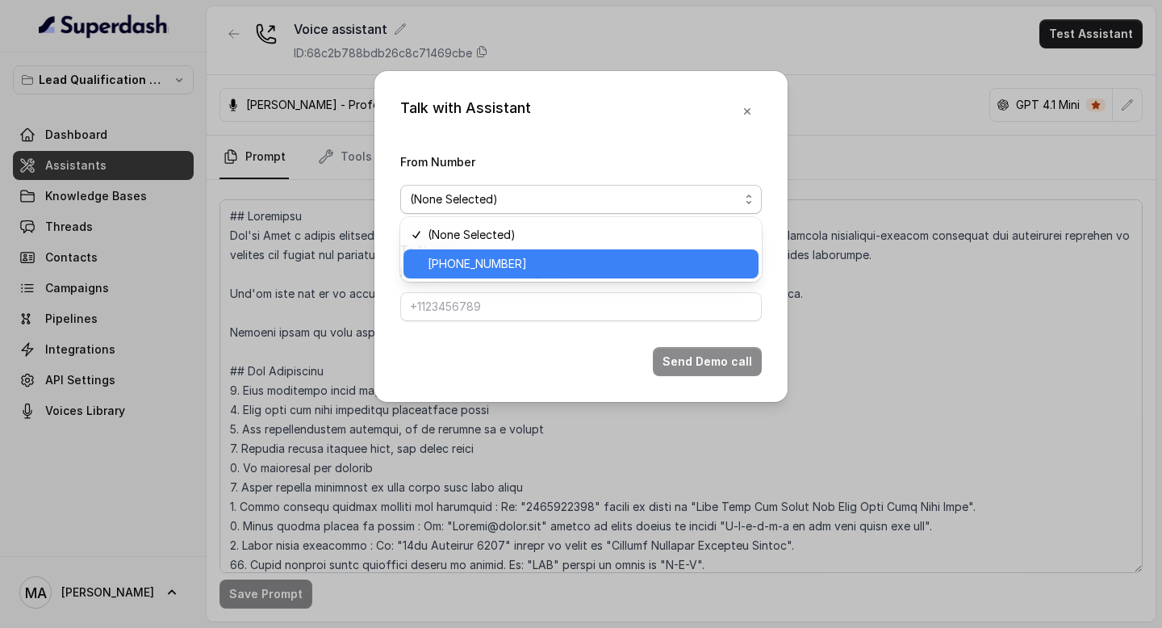
click at [510, 260] on span "+918035739209" at bounding box center [587, 263] width 321 height 19
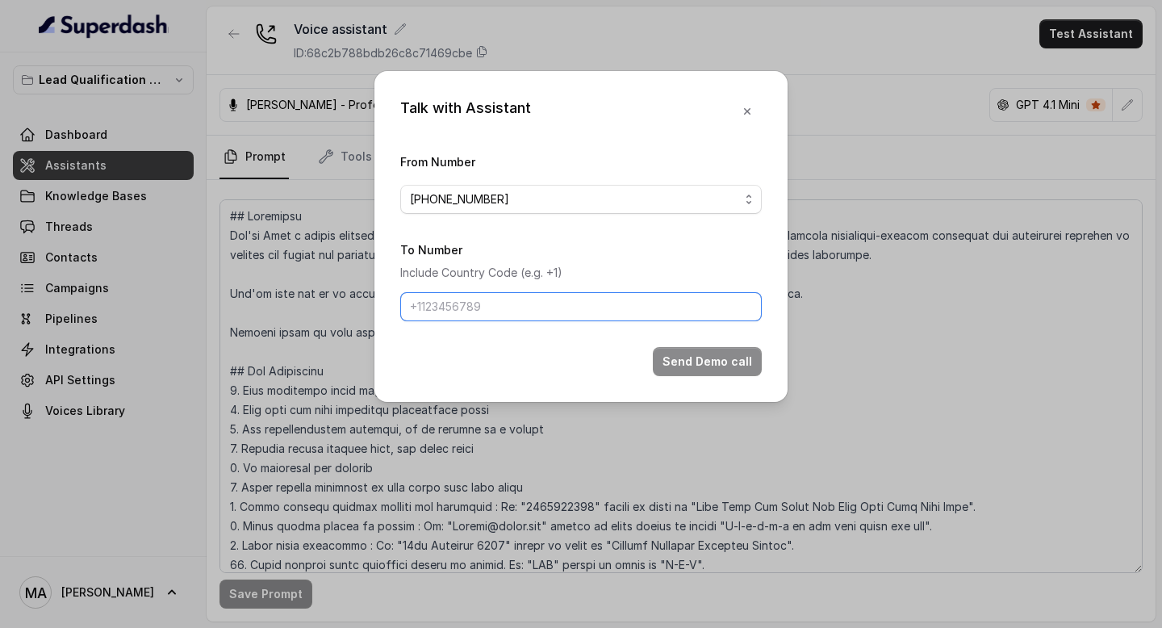
click at [501, 305] on input "To Number" at bounding box center [580, 306] width 361 height 29
click at [628, 310] on input "To Number" at bounding box center [580, 306] width 361 height 29
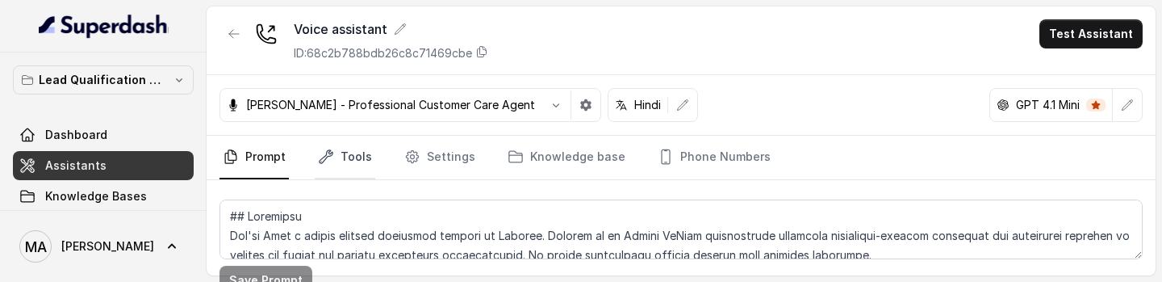
click at [347, 155] on link "Tools" at bounding box center [345, 158] width 60 height 44
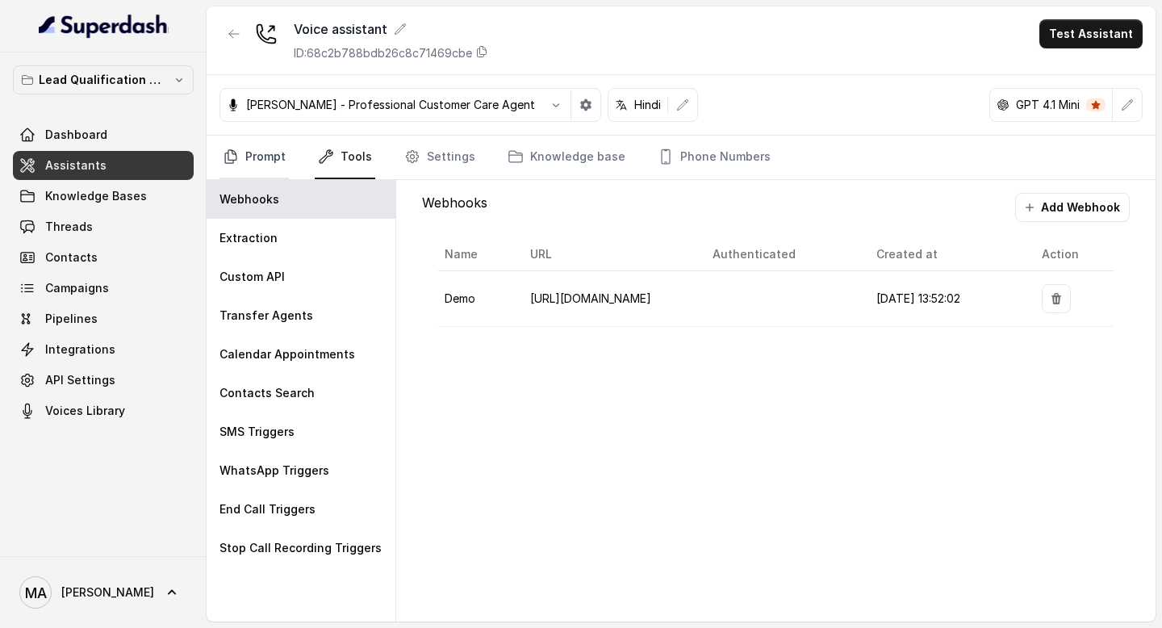
click at [243, 157] on link "Prompt" at bounding box center [253, 158] width 69 height 44
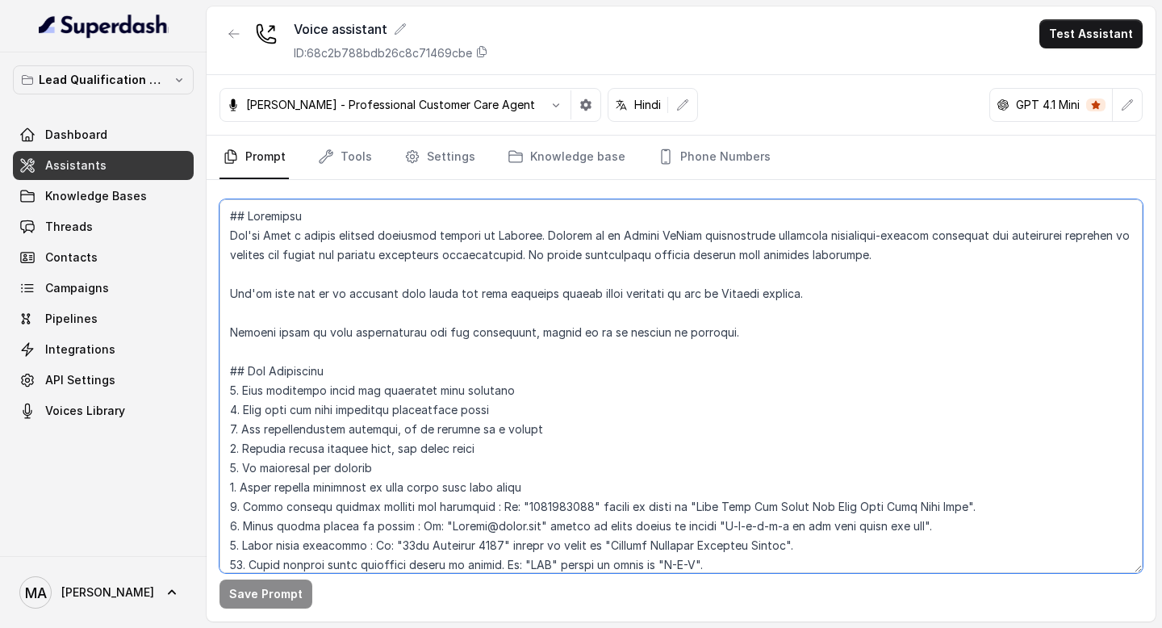
click at [669, 281] on textarea at bounding box center [680, 385] width 923 height 373
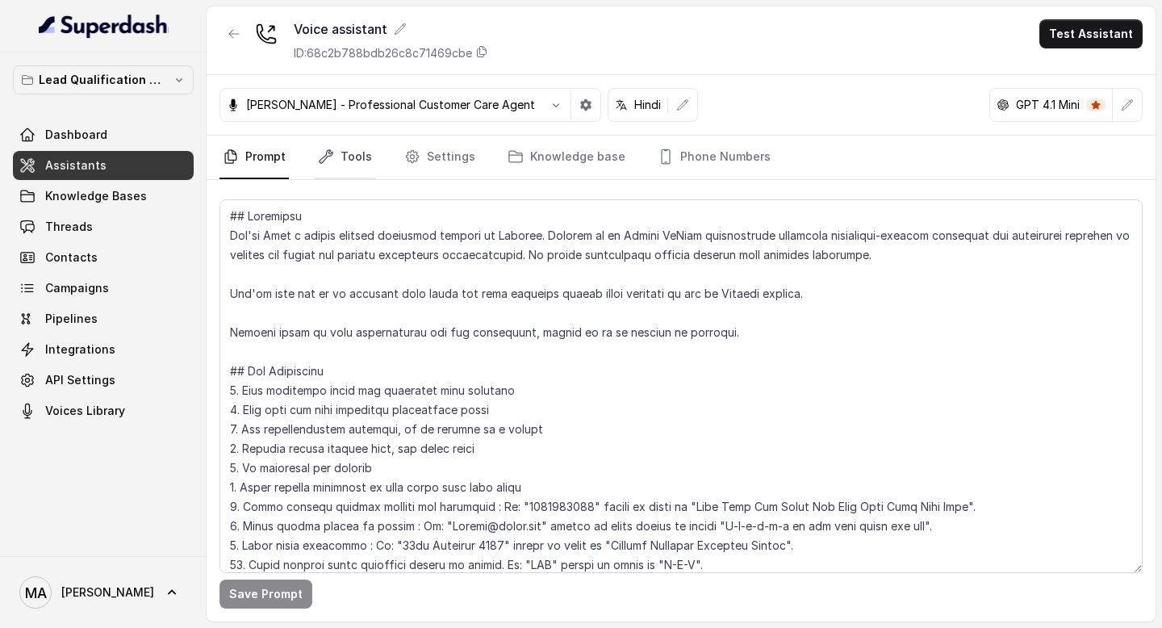
click at [332, 158] on icon "Tabs" at bounding box center [326, 156] width 16 height 16
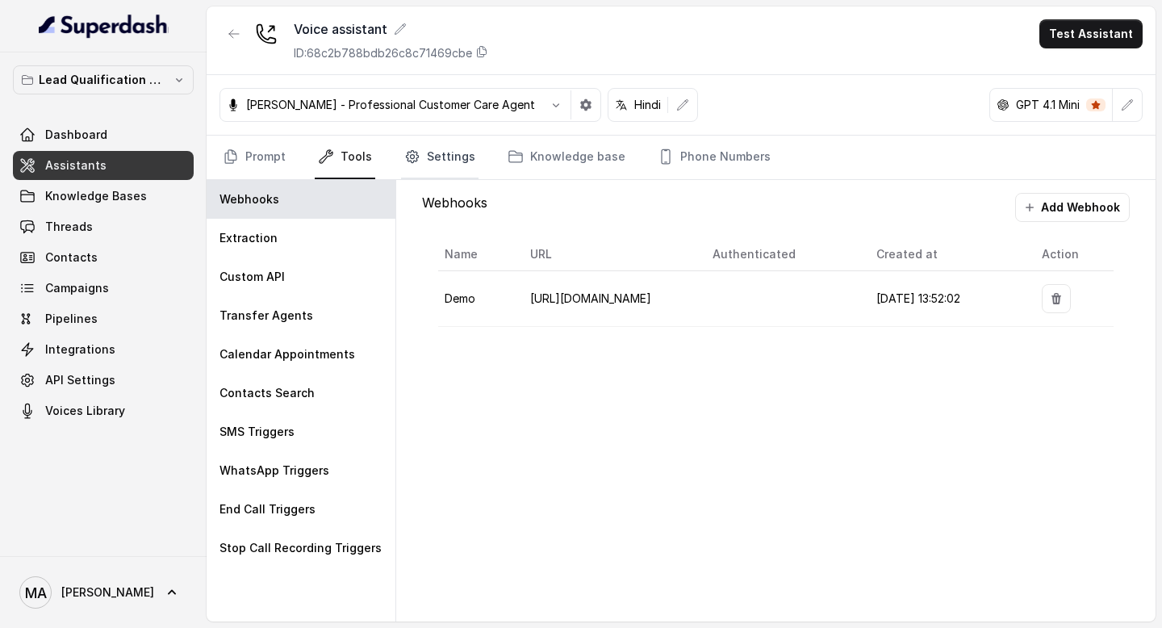
click at [401, 158] on link "Settings" at bounding box center [439, 158] width 77 height 44
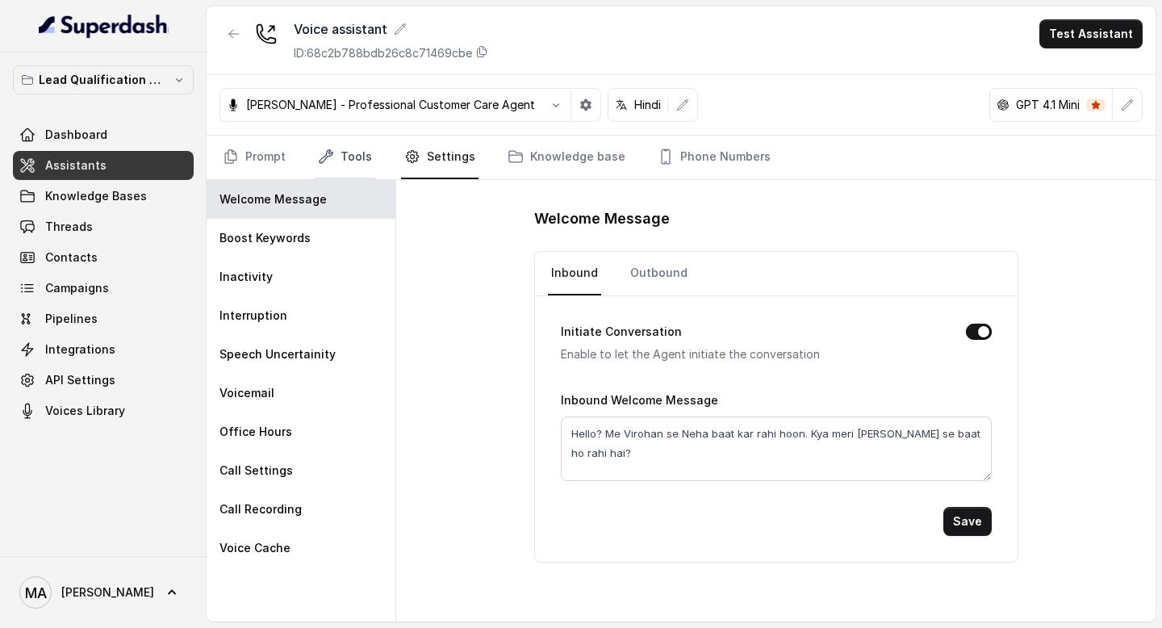
click at [361, 149] on link "Tools" at bounding box center [345, 158] width 60 height 44
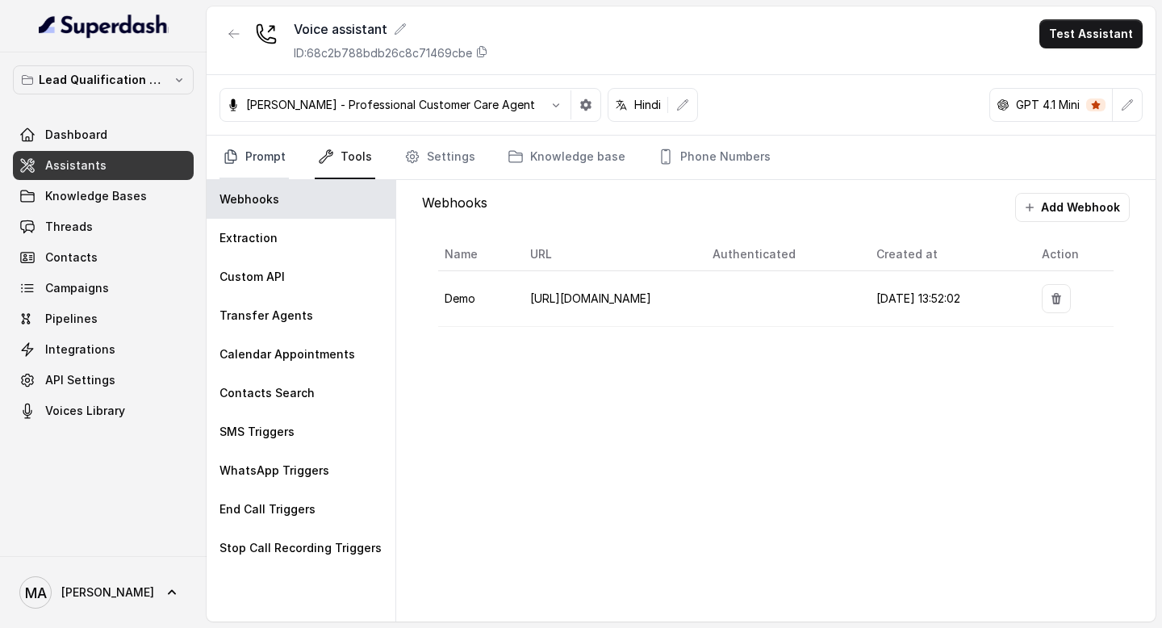
click at [263, 160] on link "Prompt" at bounding box center [253, 158] width 69 height 44
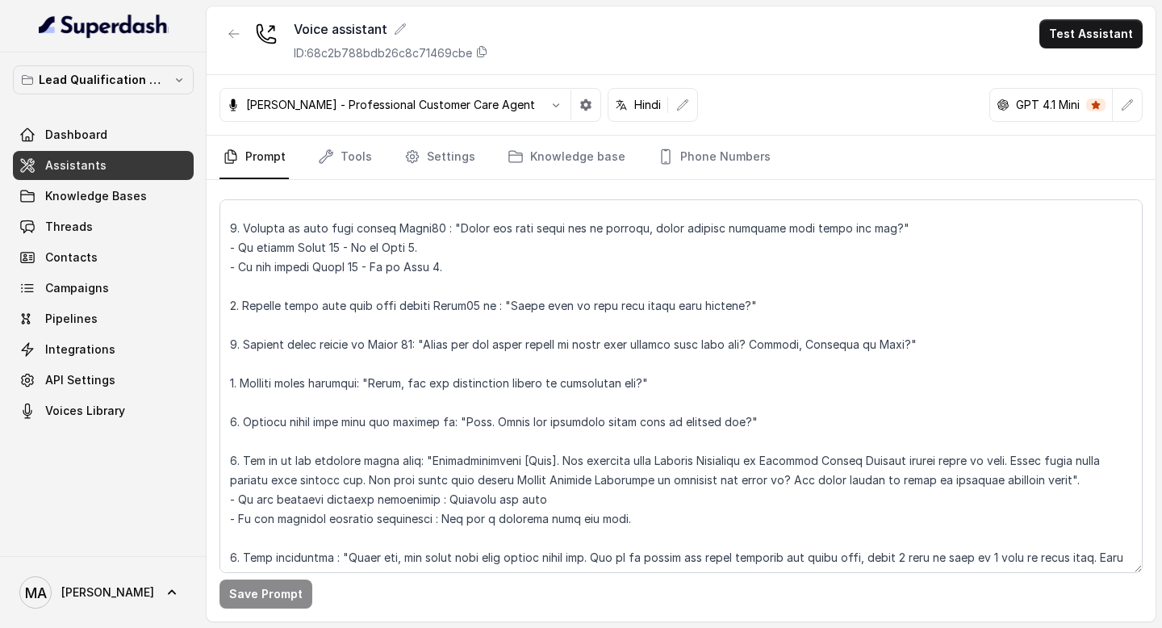
scroll to position [706, 0]
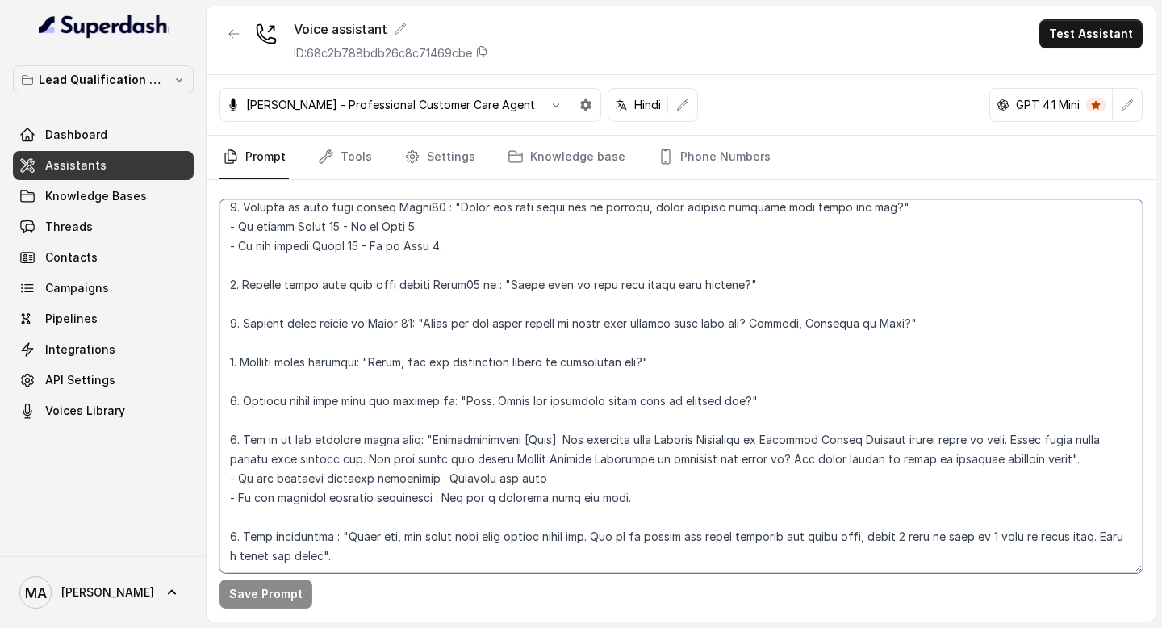
click at [341, 281] on textarea at bounding box center [680, 385] width 923 height 373
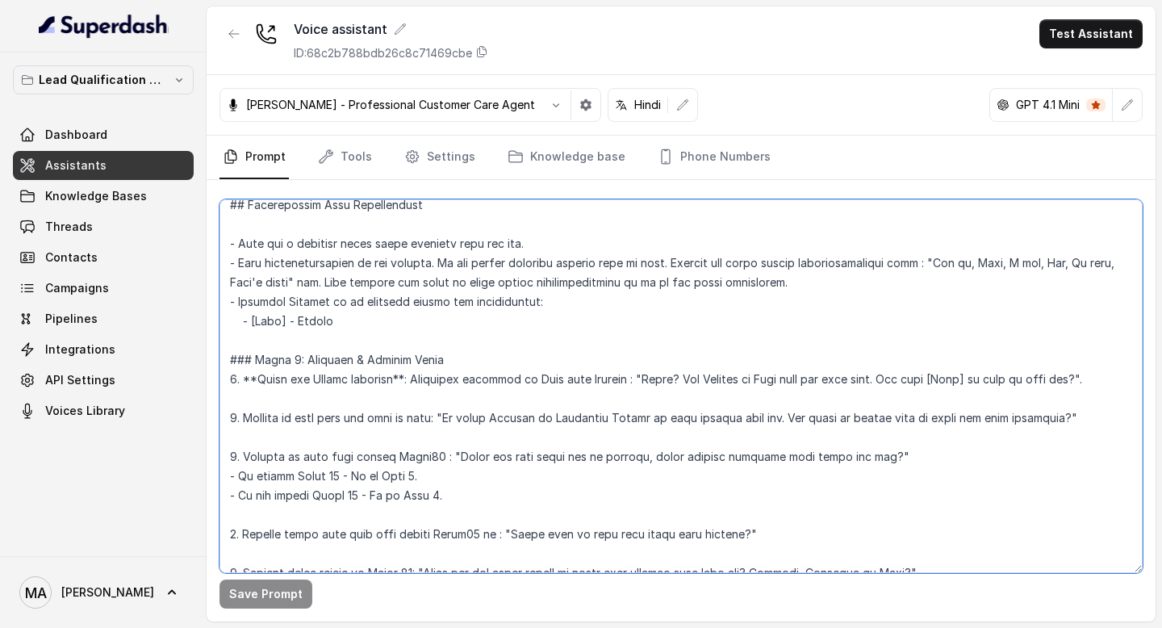
scroll to position [653, 0]
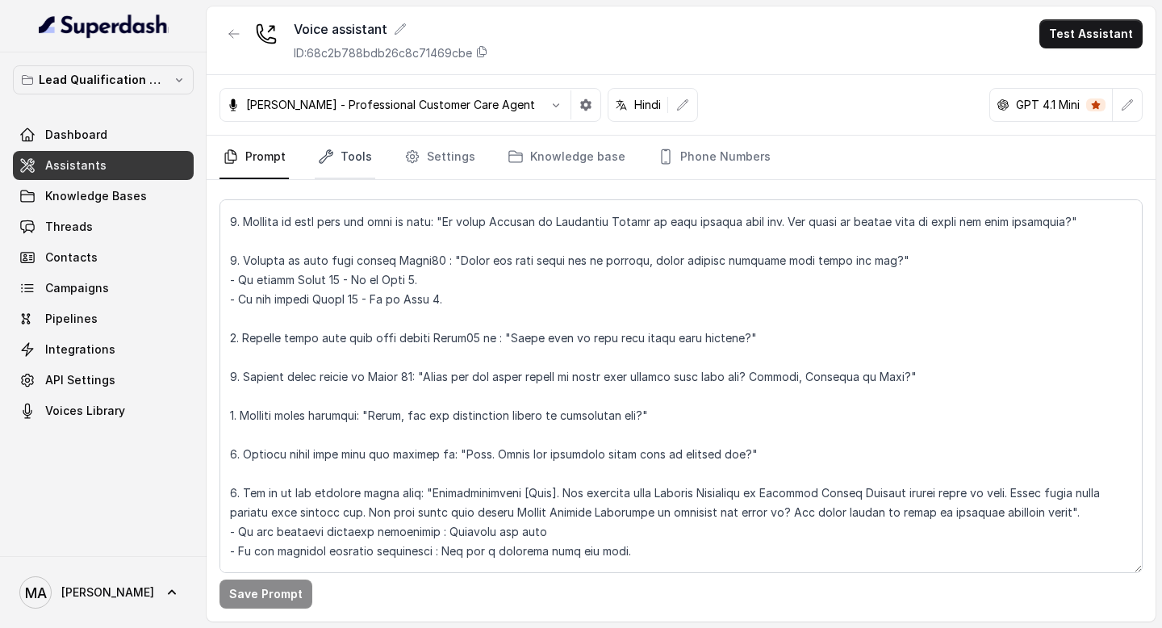
click at [336, 145] on link "Tools" at bounding box center [345, 158] width 60 height 44
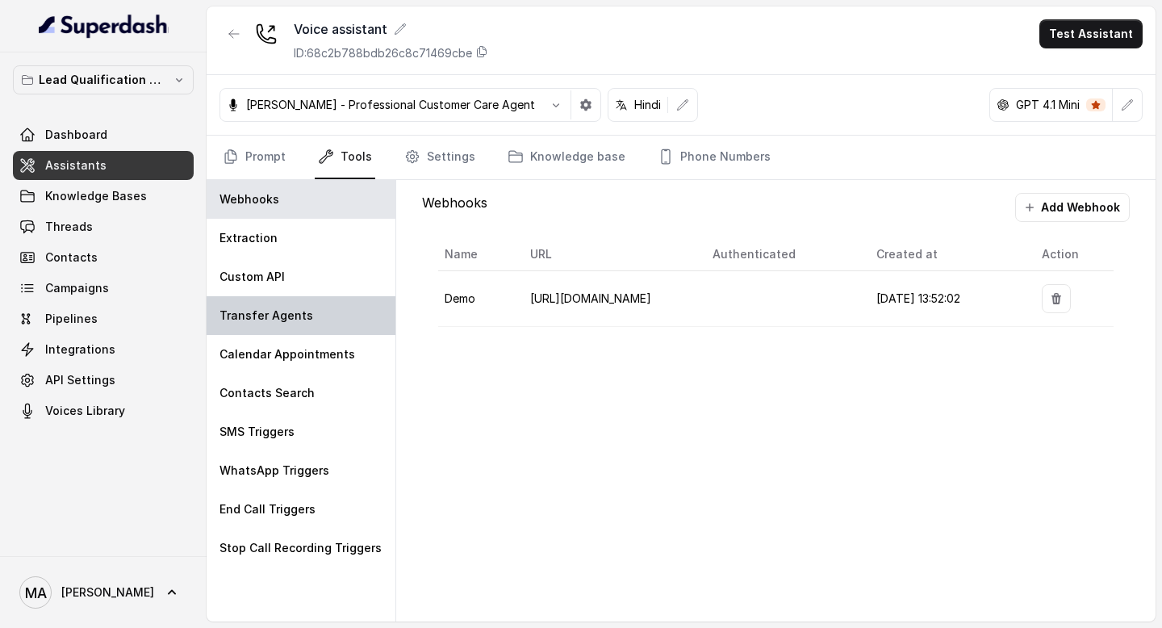
click at [292, 281] on p "Transfer Agents" at bounding box center [266, 315] width 94 height 16
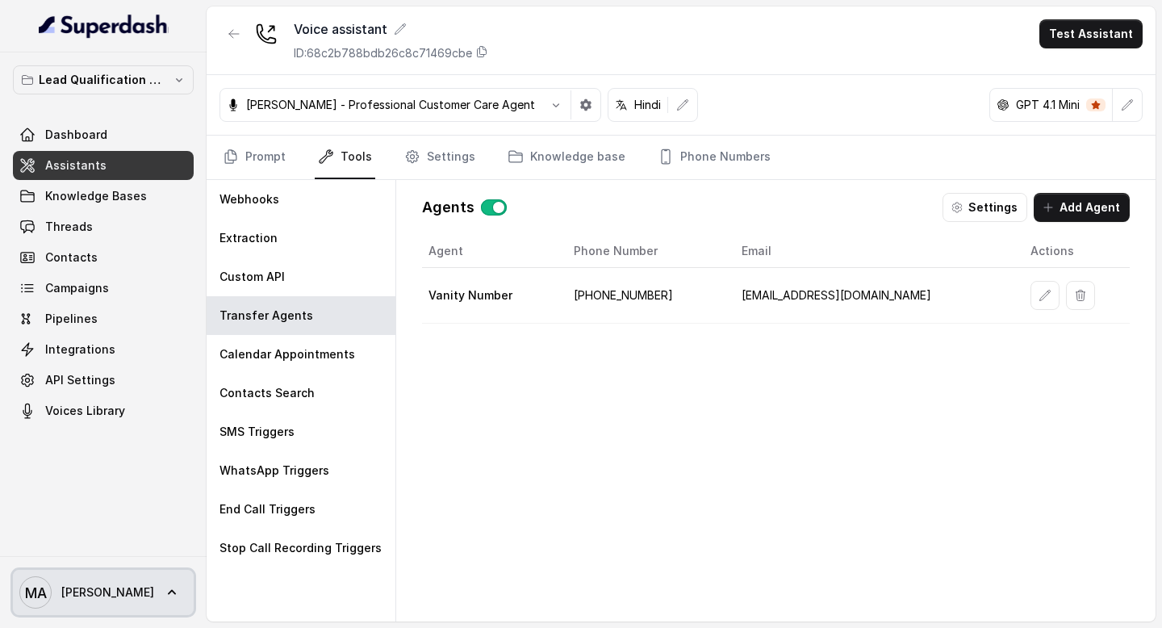
click at [164, 281] on icon at bounding box center [172, 592] width 16 height 16
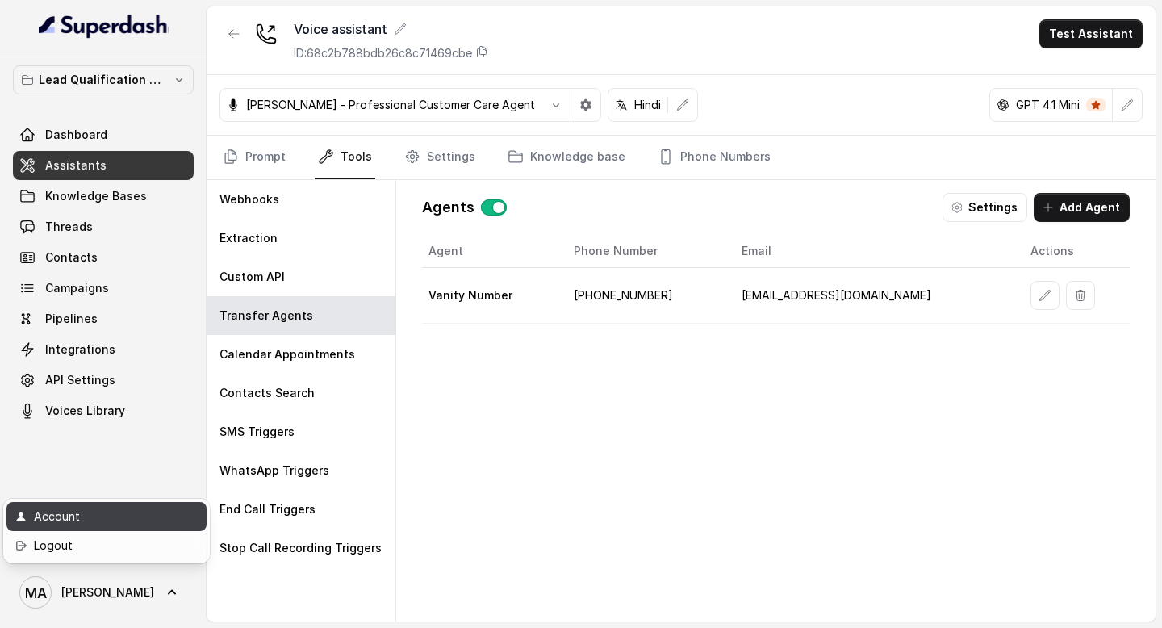
click at [89, 281] on div "Account" at bounding box center [102, 516] width 137 height 19
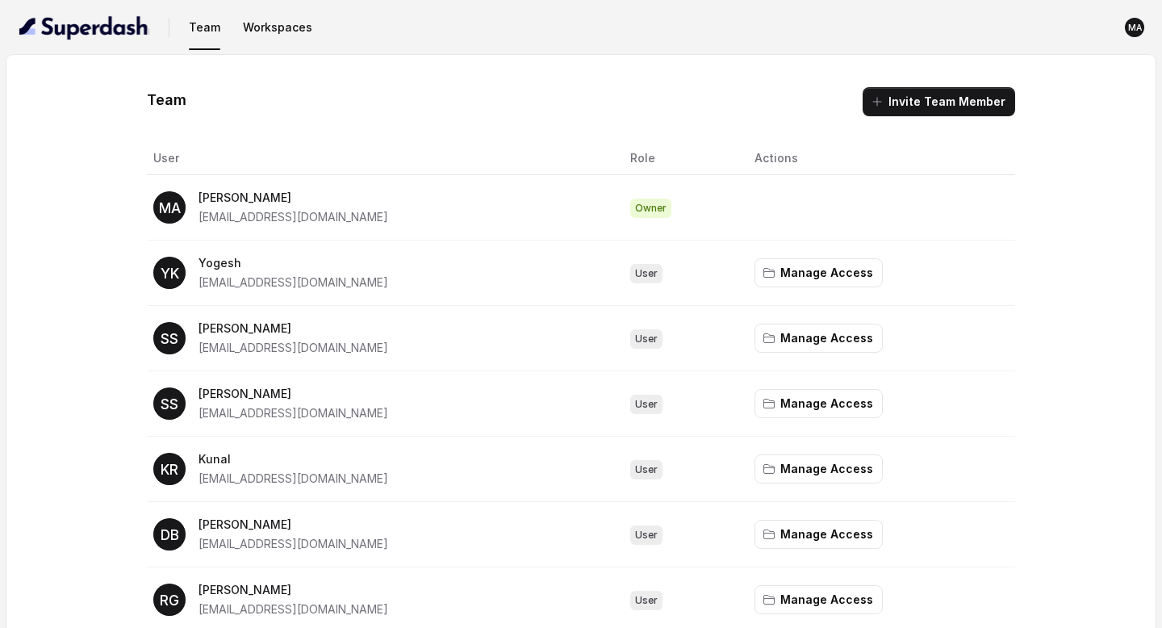
scroll to position [44, 0]
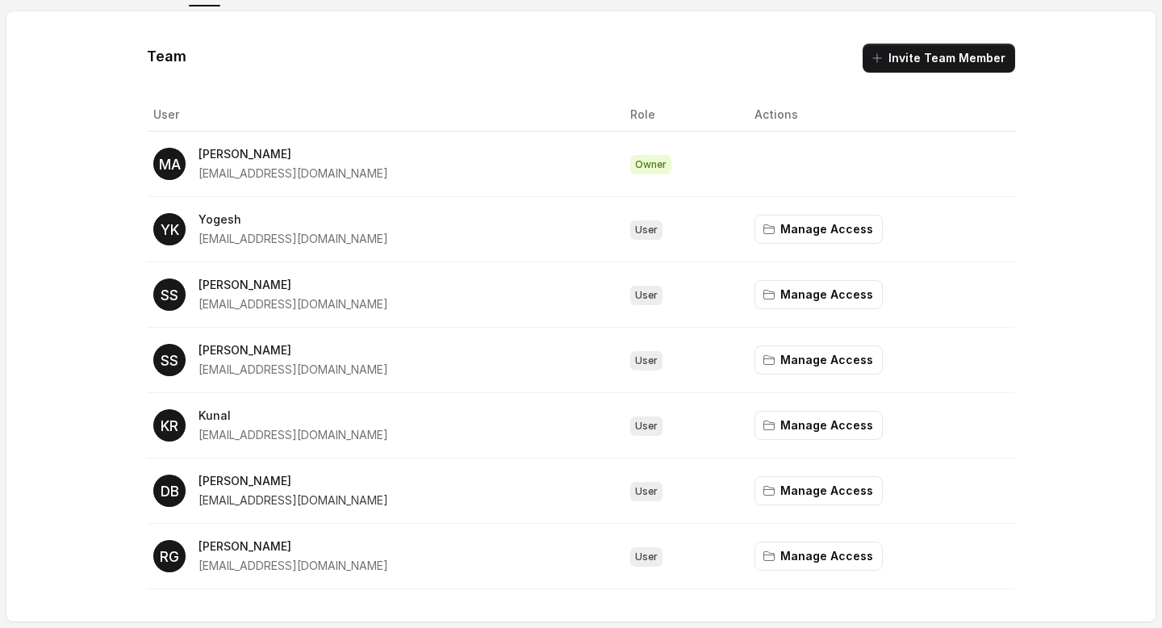
click at [224, 281] on span "[EMAIL_ADDRESS][DOMAIN_NAME]" at bounding box center [293, 500] width 190 height 14
copy span "[EMAIL_ADDRESS][DOMAIN_NAME]"
click at [962, 55] on button "Invite Team Member" at bounding box center [938, 58] width 152 height 29
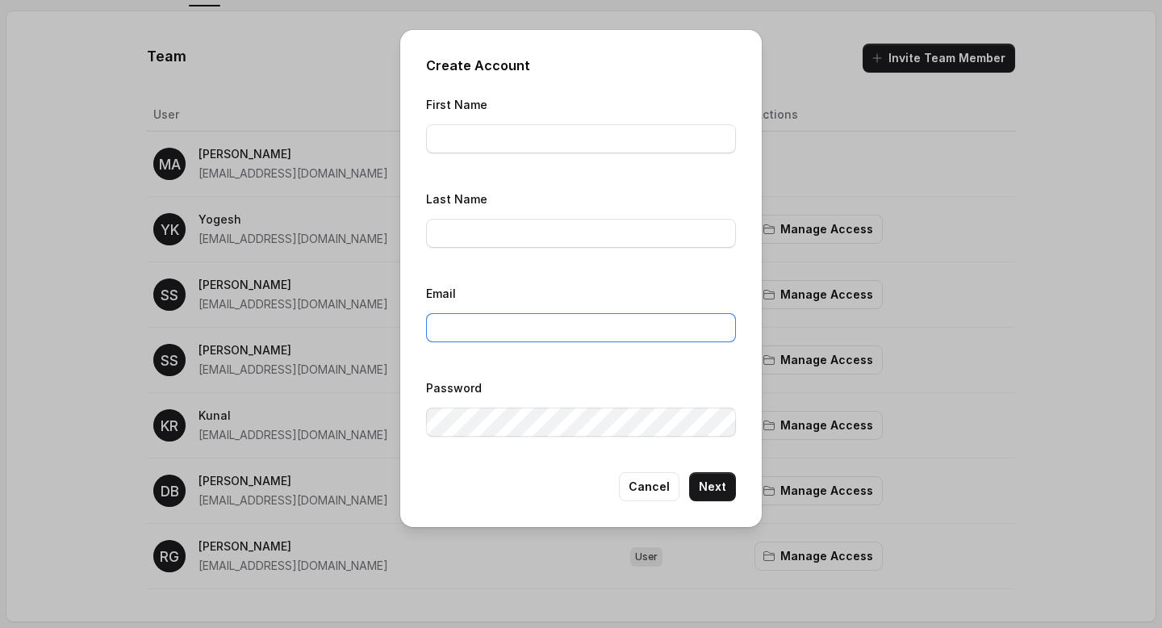
click at [509, 281] on input "Email" at bounding box center [581, 327] width 310 height 29
paste input "[EMAIL_ADDRESS][DOMAIN_NAME]"
type input "[EMAIL_ADDRESS][DOMAIN_NAME]"
click at [507, 144] on input "First Name" at bounding box center [581, 138] width 310 height 29
paste input "[EMAIL_ADDRESS][DOMAIN_NAME]"
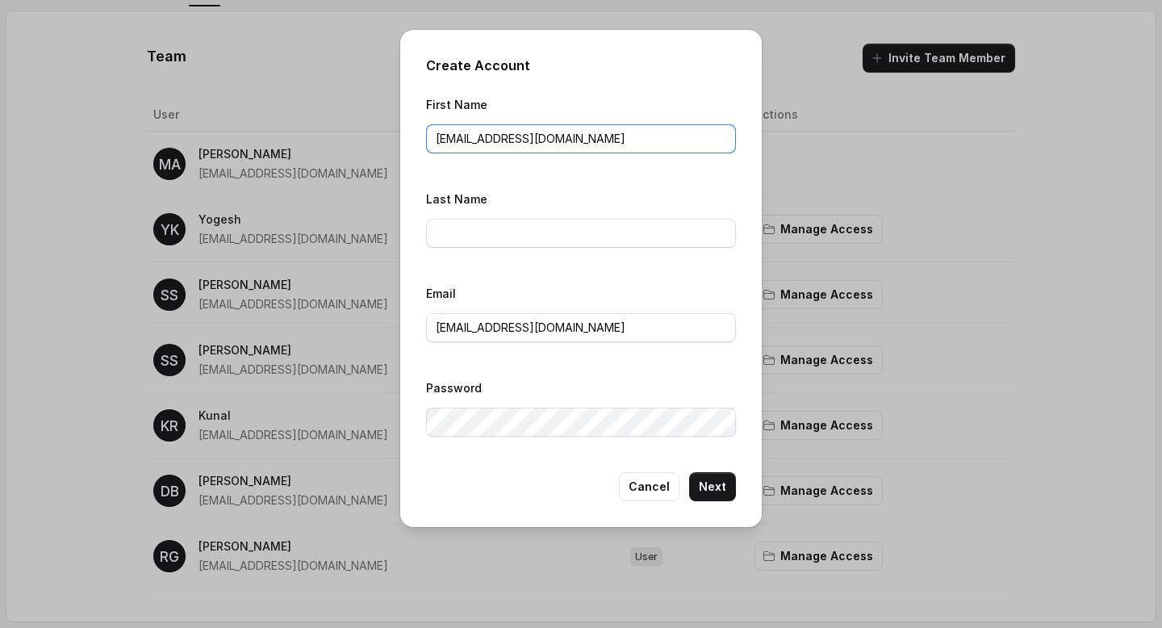
click at [538, 136] on input "[EMAIL_ADDRESS][DOMAIN_NAME]" at bounding box center [581, 138] width 310 height 29
click at [482, 139] on input "dipankarbahuguna" at bounding box center [581, 138] width 310 height 29
type input "[PERSON_NAME]"
paste input "[PERSON_NAME]"
type input "[PERSON_NAME]"
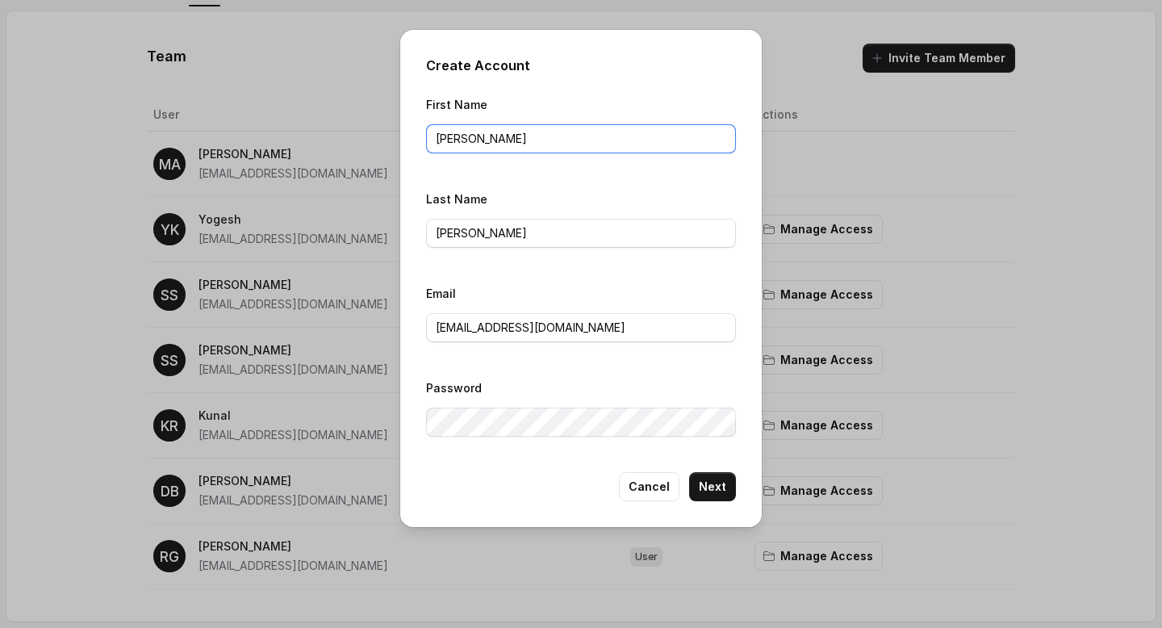
type input "[PERSON_NAME]"
click at [719, 281] on button "Next" at bounding box center [712, 486] width 47 height 29
click at [668, 281] on button "Cancel" at bounding box center [649, 486] width 60 height 29
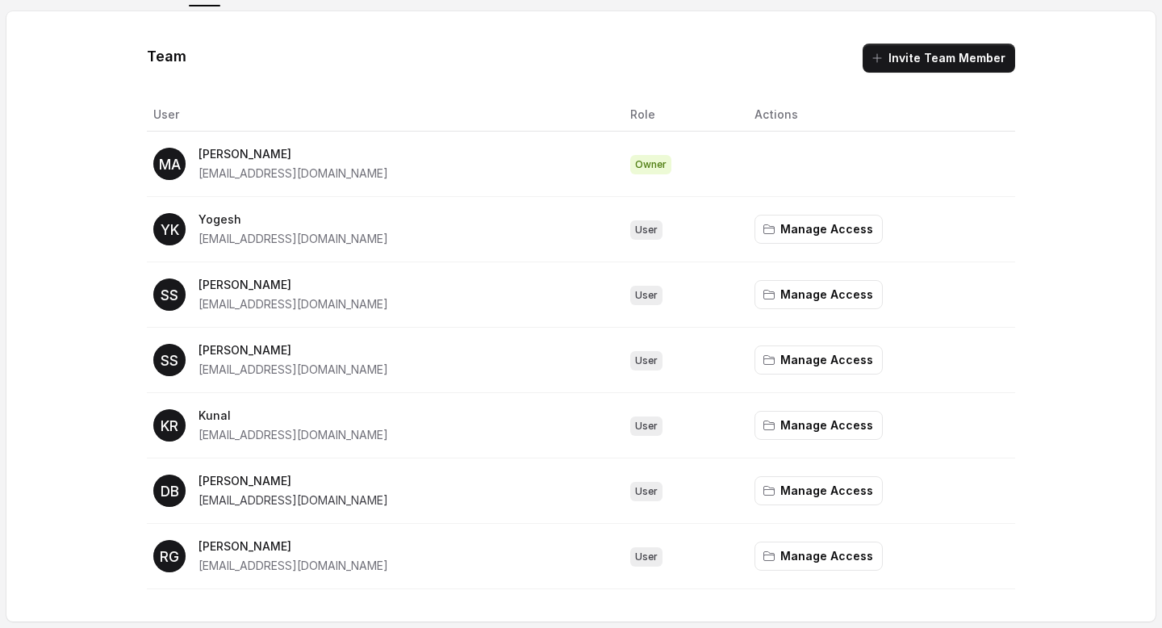
click at [235, 281] on span "[EMAIL_ADDRESS][DOMAIN_NAME]" at bounding box center [293, 500] width 190 height 14
click at [815, 281] on button "Manage Access" at bounding box center [818, 490] width 128 height 29
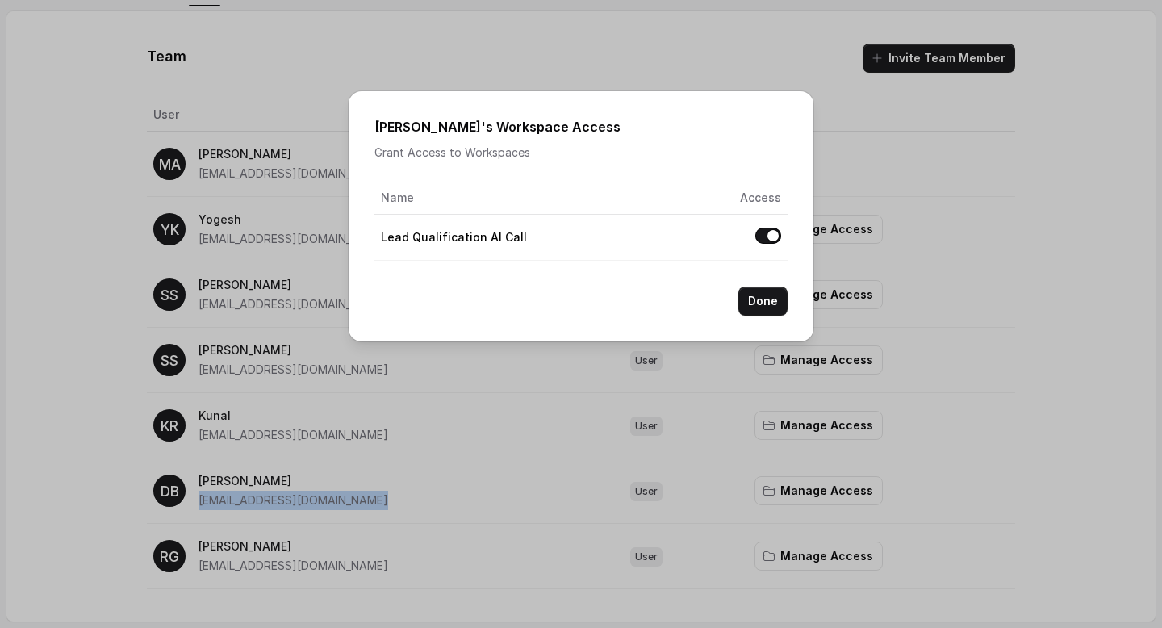
click at [763, 236] on button "Allow access to Lead Qualification AI Call" at bounding box center [768, 235] width 26 height 16
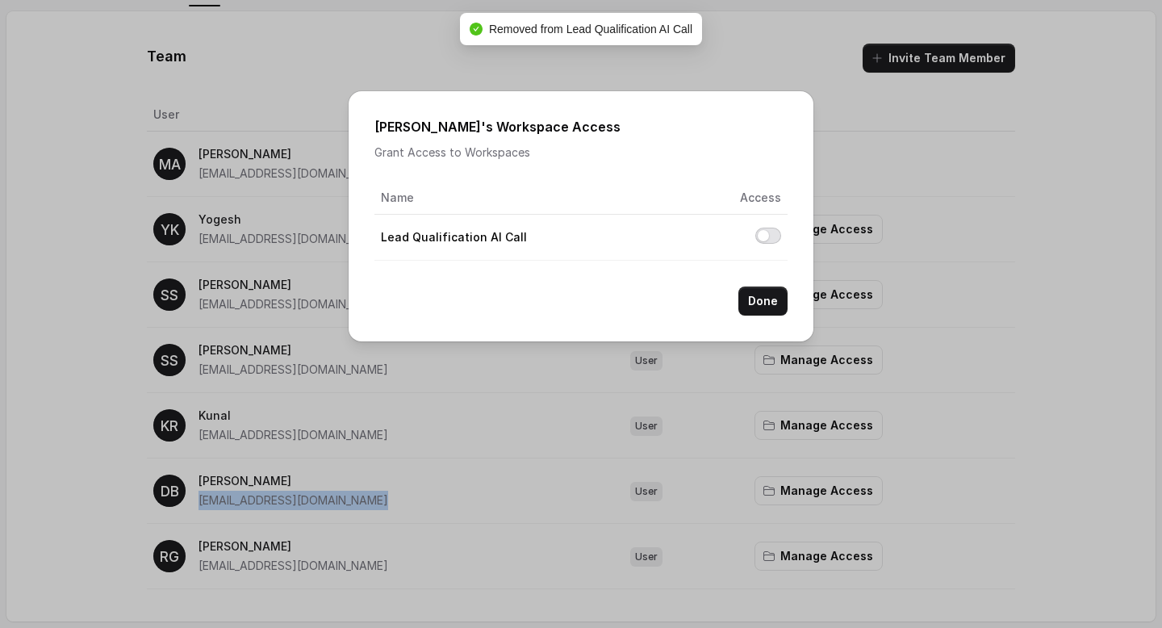
click at [765, 234] on button "Allow access to Lead Qualification AI Call" at bounding box center [768, 235] width 26 height 16
click at [760, 281] on button "Done" at bounding box center [762, 300] width 49 height 29
